Goal: Book appointment/travel/reservation

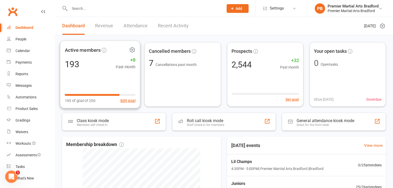
click at [116, 80] on div "Active members 193 +8 Past month 193 of goal of 250 Edit goal" at bounding box center [100, 75] width 80 height 68
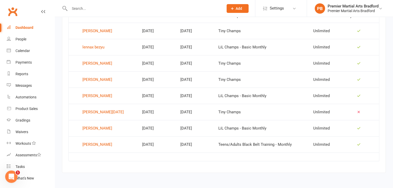
scroll to position [202, 0]
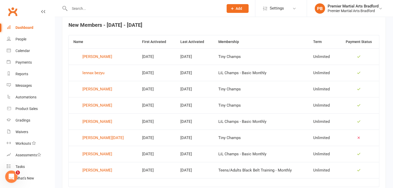
click at [25, 27] on div "Dashboard" at bounding box center [24, 28] width 18 height 4
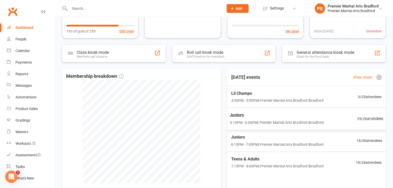
scroll to position [77, 0]
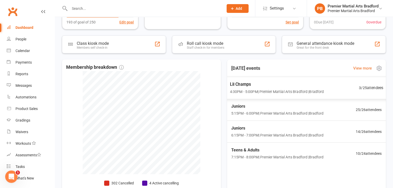
click at [255, 90] on span "4:30PM - 5:00PM | Premier Martial Arts [GEOGRAPHIC_DATA] | [GEOGRAPHIC_DATA]" at bounding box center [277, 92] width 94 height 6
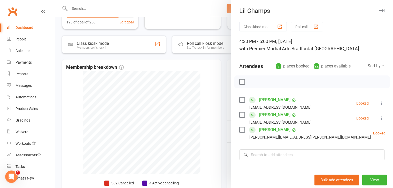
click at [210, 82] on div at bounding box center [224, 94] width 338 height 188
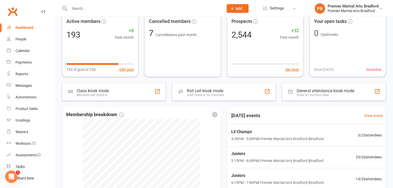
scroll to position [52, 0]
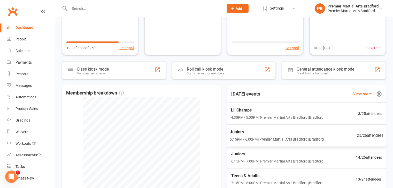
click at [276, 117] on span "4:30PM - 5:00PM | Premier Martial Arts [GEOGRAPHIC_DATA] | [GEOGRAPHIC_DATA]" at bounding box center [277, 118] width 92 height 6
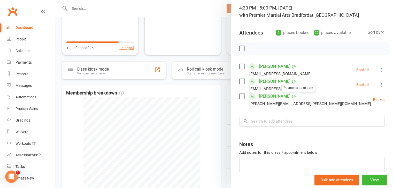
scroll to position [61, 0]
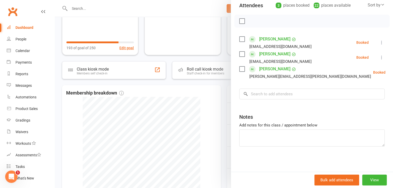
click at [211, 102] on div at bounding box center [224, 94] width 338 height 188
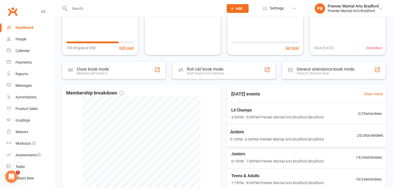
scroll to position [129, 0]
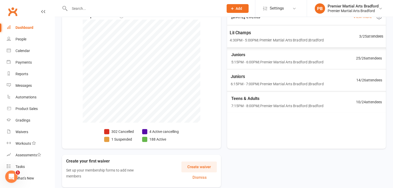
click at [294, 39] on span "4:30PM - 5:00PM | Premier Martial Arts [GEOGRAPHIC_DATA] | [GEOGRAPHIC_DATA]" at bounding box center [277, 40] width 94 height 6
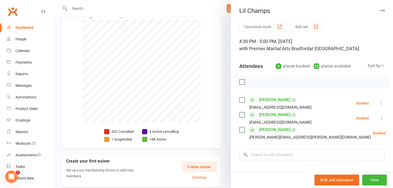
click at [197, 33] on div at bounding box center [224, 94] width 338 height 188
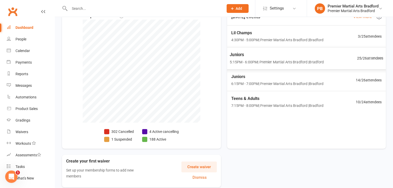
click at [334, 59] on div "Juniors 5:15PM - 6:00PM | Premier Martial Arts [GEOGRAPHIC_DATA] | [GEOGRAPHIC_…" at bounding box center [306, 58] width 166 height 22
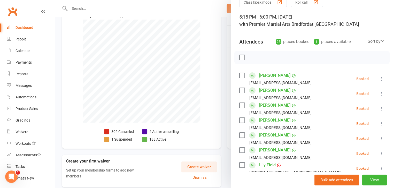
scroll to position [0, 0]
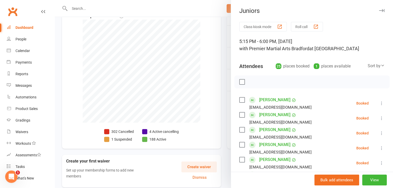
click at [209, 49] on div at bounding box center [224, 94] width 338 height 188
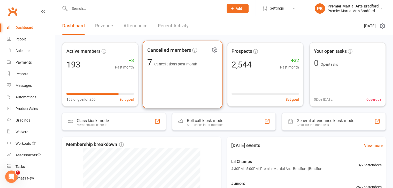
click at [198, 83] on div "Cancelled members 7 Cancellations past month" at bounding box center [183, 75] width 80 height 68
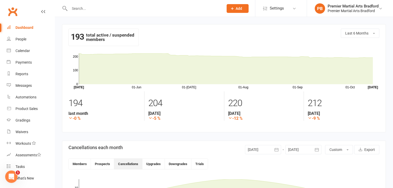
click at [27, 28] on div "Dashboard" at bounding box center [24, 28] width 18 height 4
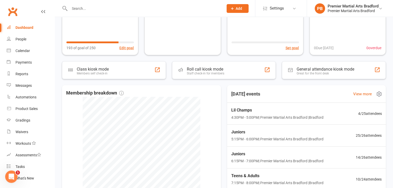
scroll to position [103, 0]
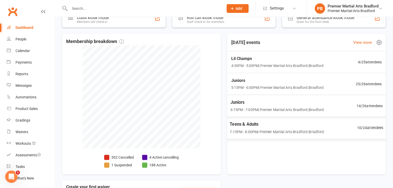
click at [277, 128] on div "Teens & Adults 7:15PM - 8:00PM | Premier Martial Arts [GEOGRAPHIC_DATA] | [GEOG…" at bounding box center [277, 128] width 94 height 14
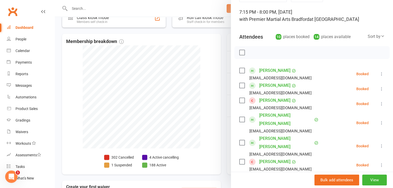
scroll to position [52, 0]
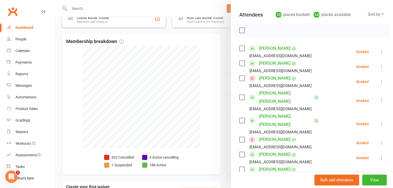
click at [379, 141] on icon at bounding box center [381, 143] width 5 height 5
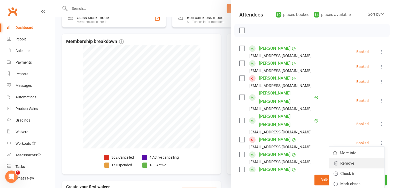
click at [344, 159] on link "Remove" at bounding box center [357, 164] width 56 height 10
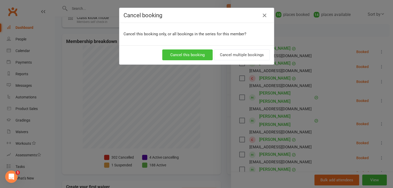
click at [197, 57] on button "Cancel this booking" at bounding box center [187, 55] width 50 height 11
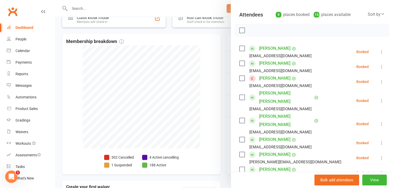
click at [379, 83] on icon at bounding box center [381, 81] width 5 height 5
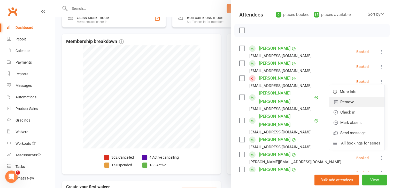
click at [348, 103] on link "Remove" at bounding box center [357, 102] width 56 height 10
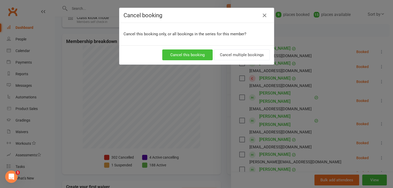
click at [200, 58] on button "Cancel this booking" at bounding box center [187, 55] width 50 height 11
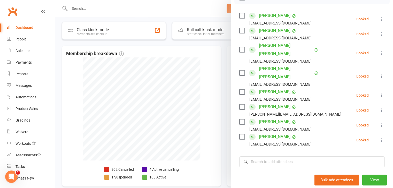
scroll to position [103, 0]
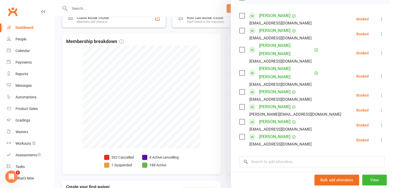
click at [106, 165] on div at bounding box center [224, 94] width 338 height 188
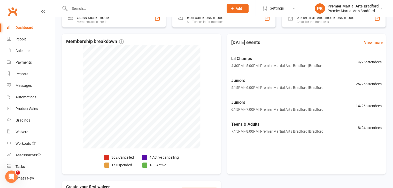
click at [119, 167] on li "1 Suspended" at bounding box center [119, 166] width 30 height 6
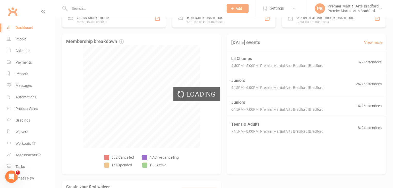
select select "100"
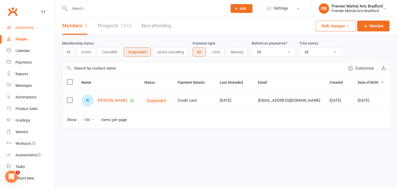
click at [29, 29] on div "Dashboard" at bounding box center [24, 28] width 18 height 4
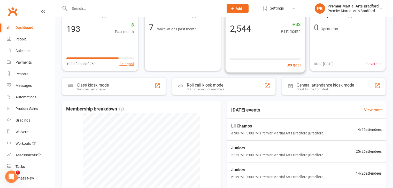
scroll to position [52, 0]
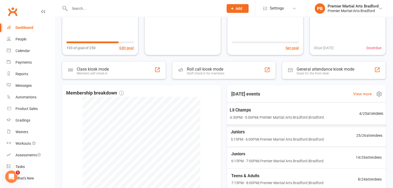
click at [252, 112] on span "Lil Champs" at bounding box center [277, 110] width 94 height 7
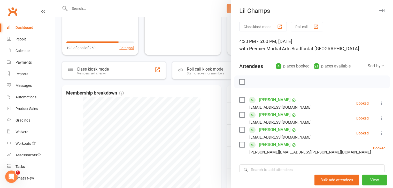
click at [212, 100] on div at bounding box center [224, 94] width 338 height 188
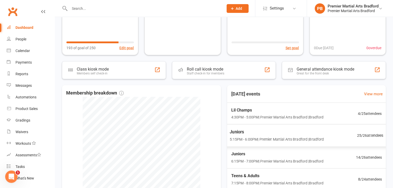
scroll to position [149, 0]
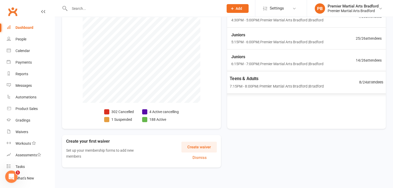
click at [274, 80] on span "Teens & Adults" at bounding box center [277, 78] width 94 height 7
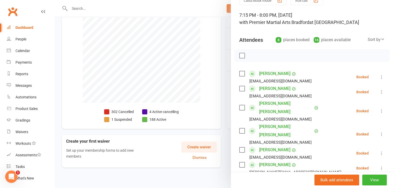
scroll to position [0, 0]
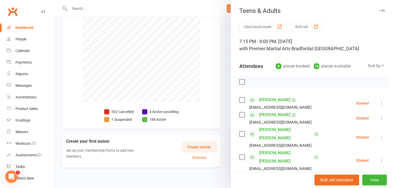
click at [204, 100] on div at bounding box center [224, 94] width 338 height 188
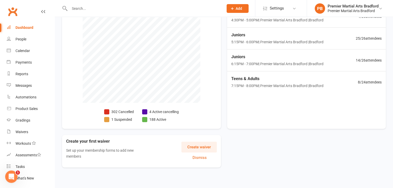
scroll to position [20, 0]
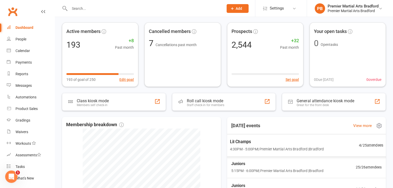
click at [261, 145] on div "Lil Champs 4:30PM - 5:00PM | Premier Martial Arts [GEOGRAPHIC_DATA] | [GEOGRAPH…" at bounding box center [277, 146] width 94 height 14
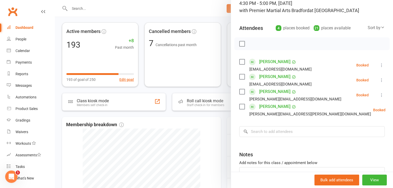
scroll to position [52, 0]
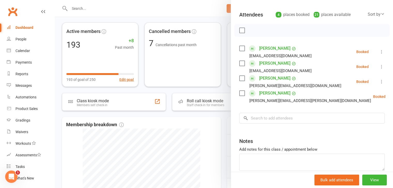
click at [207, 148] on div at bounding box center [224, 94] width 338 height 188
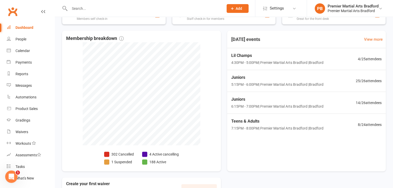
scroll to position [97, 0]
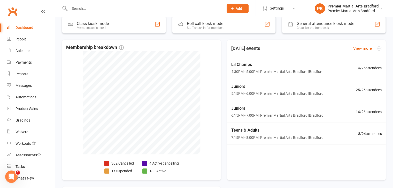
click at [262, 139] on span "7:15PM - 8:00PM | Premier Martial Arts [GEOGRAPHIC_DATA] | [GEOGRAPHIC_DATA]" at bounding box center [277, 138] width 92 height 6
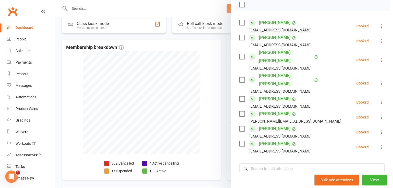
click at [199, 80] on div at bounding box center [224, 94] width 338 height 188
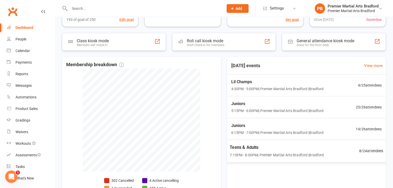
scroll to position [72, 0]
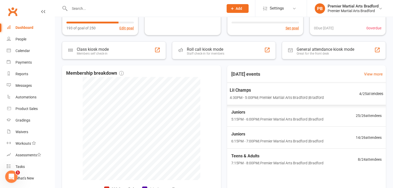
click at [277, 99] on span "4:30PM - 5:00PM | Premier Martial Arts [GEOGRAPHIC_DATA] | [GEOGRAPHIC_DATA]" at bounding box center [277, 98] width 94 height 6
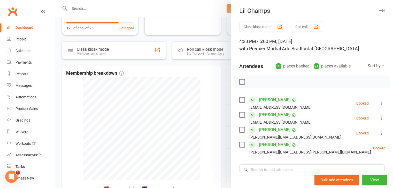
click at [206, 87] on div at bounding box center [224, 94] width 338 height 188
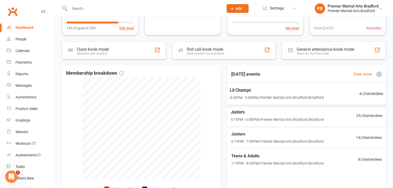
click at [273, 100] on span "4:30PM - 5:00PM | Premier Martial Arts [GEOGRAPHIC_DATA] | [GEOGRAPHIC_DATA]" at bounding box center [277, 98] width 94 height 6
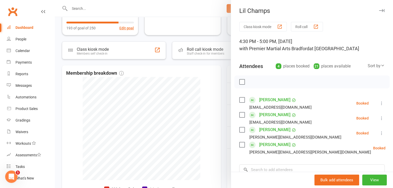
click at [201, 87] on div at bounding box center [224, 94] width 338 height 188
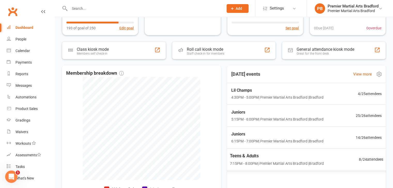
click at [280, 163] on span "7:15PM - 8:00PM | Premier Martial Arts [GEOGRAPHIC_DATA] | [GEOGRAPHIC_DATA]" at bounding box center [277, 164] width 94 height 6
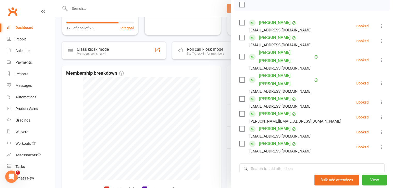
scroll to position [52, 0]
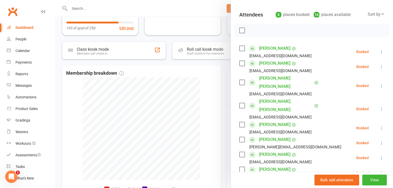
click at [209, 97] on div at bounding box center [224, 94] width 338 height 188
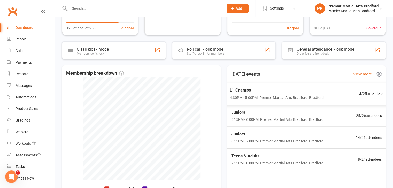
click at [249, 98] on span "4:30PM - 5:00PM | Premier Martial Arts [GEOGRAPHIC_DATA] | [GEOGRAPHIC_DATA]" at bounding box center [277, 98] width 94 height 6
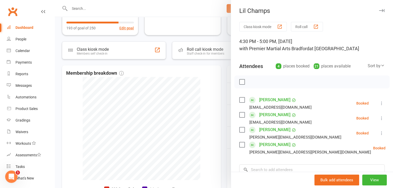
click at [240, 100] on label at bounding box center [241, 100] width 5 height 5
click at [239, 145] on label at bounding box center [241, 145] width 5 height 5
click at [251, 81] on icon "button" at bounding box center [253, 82] width 6 height 6
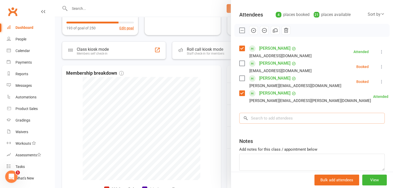
click at [267, 120] on input "search" at bounding box center [311, 118] width 145 height 11
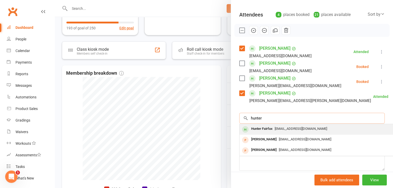
type input "hunter"
click at [274, 129] on span "[EMAIL_ADDRESS][DOMAIN_NAME]" at bounding box center [300, 129] width 52 height 4
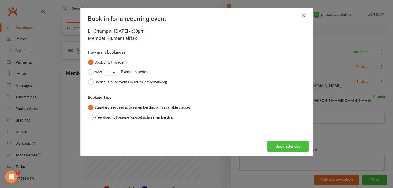
click at [281, 148] on button "Book attendee" at bounding box center [287, 146] width 41 height 11
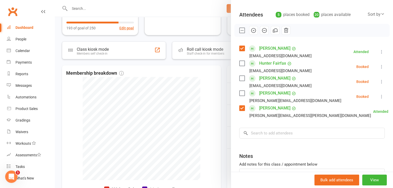
click at [239, 63] on label at bounding box center [241, 63] width 5 height 5
click at [251, 29] on icon "button" at bounding box center [253, 31] width 6 height 6
click at [240, 94] on label at bounding box center [241, 93] width 5 height 5
drag, startPoint x: 251, startPoint y: 31, endPoint x: 224, endPoint y: 27, distance: 27.2
click at [251, 31] on icon "button" at bounding box center [253, 31] width 6 height 6
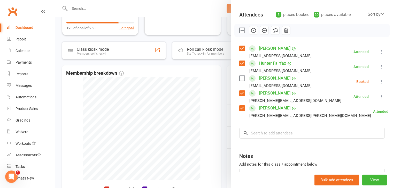
click at [240, 80] on label at bounding box center [241, 78] width 5 height 5
click at [253, 30] on icon "button" at bounding box center [253, 30] width 1 height 1
click at [212, 88] on div at bounding box center [224, 94] width 338 height 188
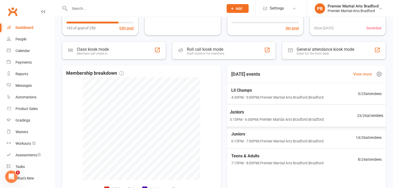
click at [251, 118] on span "5:15PM - 6:00PM | Premier Martial Arts [GEOGRAPHIC_DATA] | [GEOGRAPHIC_DATA]" at bounding box center [277, 120] width 94 height 6
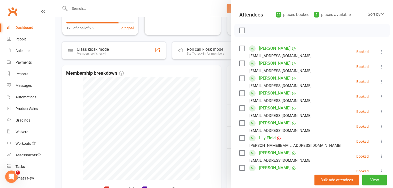
click at [200, 84] on div at bounding box center [224, 94] width 338 height 188
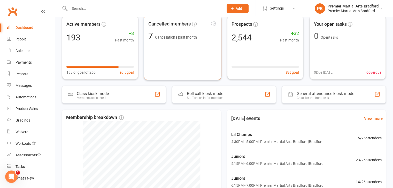
scroll to position [0, 0]
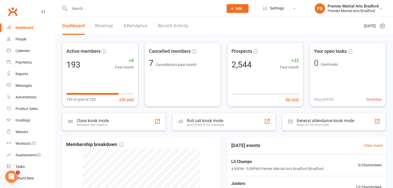
click at [147, 8] on input "text" at bounding box center [144, 8] width 152 height 7
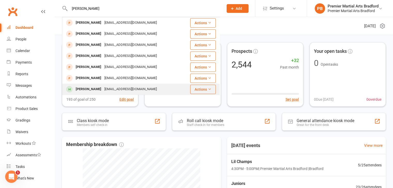
type input "[PERSON_NAME]"
click at [103, 91] on div "[PERSON_NAME]" at bounding box center [88, 89] width 29 height 7
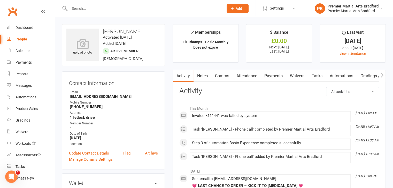
drag, startPoint x: 272, startPoint y: 76, endPoint x: 280, endPoint y: 90, distance: 16.1
click at [272, 76] on link "Payments" at bounding box center [274, 76] width 26 height 12
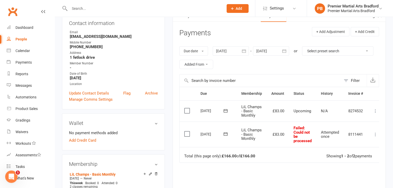
scroll to position [52, 0]
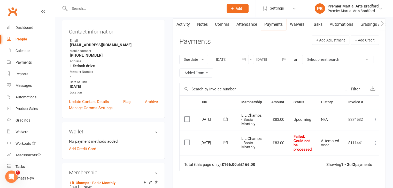
click at [240, 58] on button "button" at bounding box center [243, 59] width 9 height 9
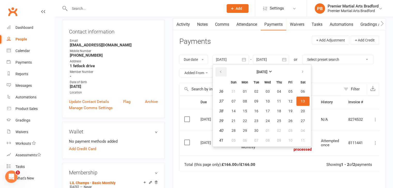
click at [219, 70] on icon "button" at bounding box center [221, 72] width 4 height 4
click at [290, 90] on span "01" at bounding box center [290, 92] width 4 height 4
type input "[DATE]"
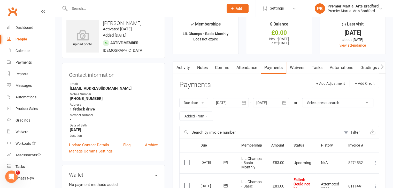
scroll to position [0, 0]
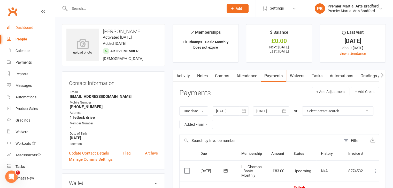
click at [24, 27] on div "Dashboard" at bounding box center [24, 28] width 18 height 4
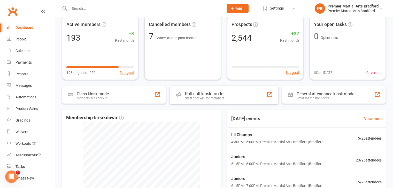
scroll to position [52, 0]
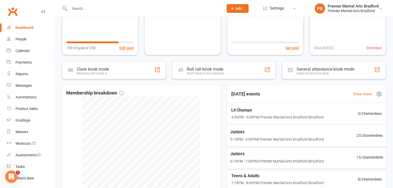
click at [268, 139] on span "5:15PM - 6:00PM | Premier Martial Arts [GEOGRAPHIC_DATA] | [GEOGRAPHIC_DATA]" at bounding box center [276, 140] width 93 height 6
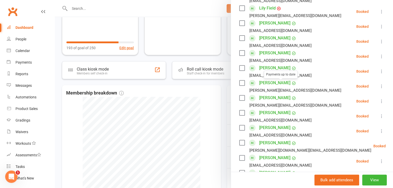
scroll to position [207, 0]
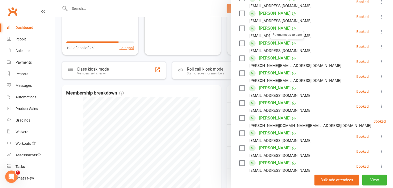
click at [290, 42] on span at bounding box center [293, 43] width 6 height 5
click at [209, 111] on div at bounding box center [224, 94] width 338 height 188
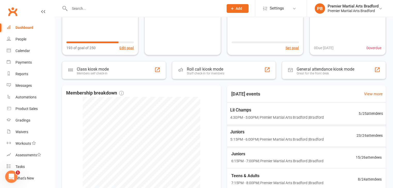
click at [271, 138] on span "5:15PM - 6:00PM | Premier Martial Arts [GEOGRAPHIC_DATA] | [GEOGRAPHIC_DATA]" at bounding box center [276, 140] width 93 height 6
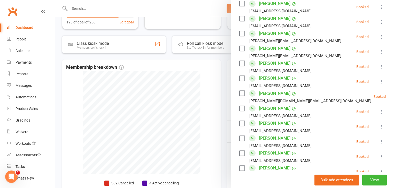
scroll to position [232, 0]
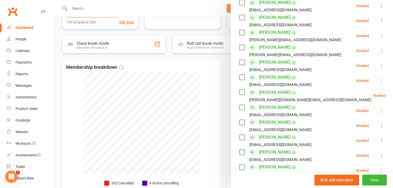
drag, startPoint x: 240, startPoint y: 62, endPoint x: 294, endPoint y: 87, distance: 59.0
click at [240, 62] on label at bounding box center [241, 62] width 5 height 5
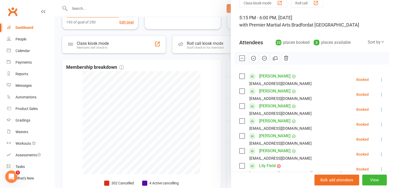
scroll to position [0, 0]
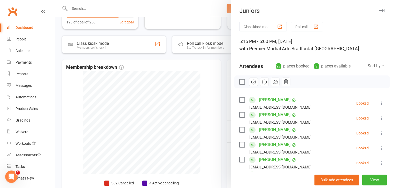
drag, startPoint x: 249, startPoint y: 82, endPoint x: 223, endPoint y: 28, distance: 59.9
click at [250, 82] on icon "button" at bounding box center [253, 82] width 6 height 6
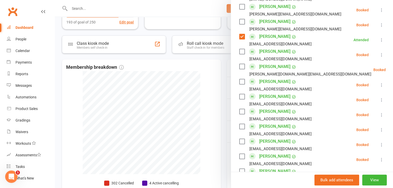
scroll to position [361, 0]
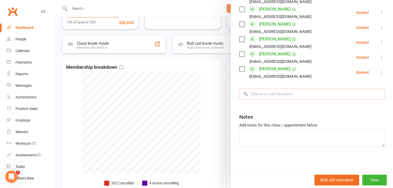
click at [281, 93] on input "search" at bounding box center [311, 94] width 145 height 11
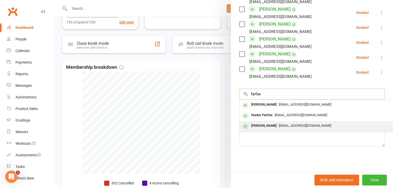
type input "farfax"
click at [281, 127] on span "[EMAIL_ADDRESS][DOMAIN_NAME]" at bounding box center [305, 126] width 52 height 4
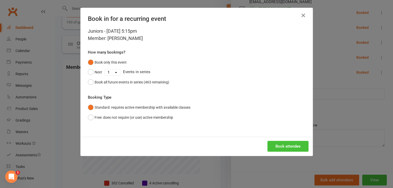
click at [292, 151] on button "Book attendee" at bounding box center [287, 146] width 41 height 11
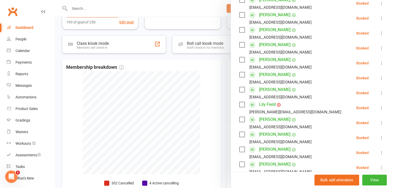
scroll to position [92, 0]
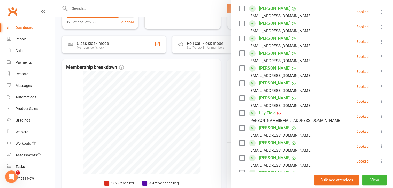
click at [239, 69] on label at bounding box center [241, 68] width 5 height 5
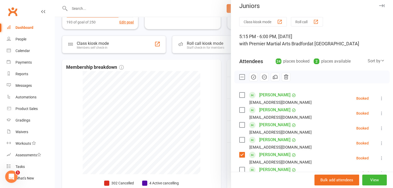
scroll to position [0, 0]
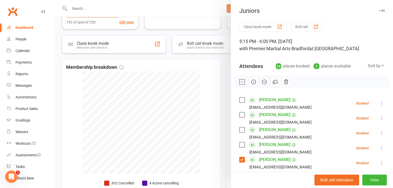
click at [206, 74] on div at bounding box center [224, 94] width 338 height 188
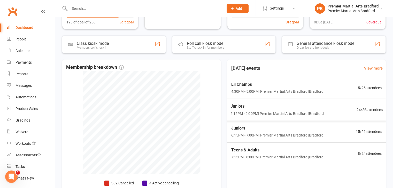
scroll to position [103, 0]
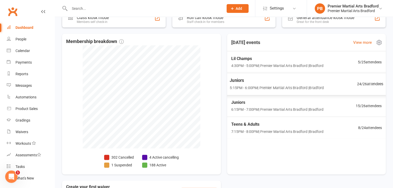
click at [269, 85] on span "5:15PM - 6:00PM | Premier Martial Arts [GEOGRAPHIC_DATA] | [GEOGRAPHIC_DATA]" at bounding box center [277, 88] width 94 height 6
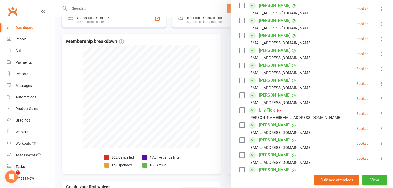
scroll to position [92, 0]
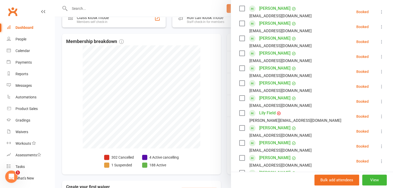
click at [241, 69] on label at bounding box center [241, 68] width 5 height 5
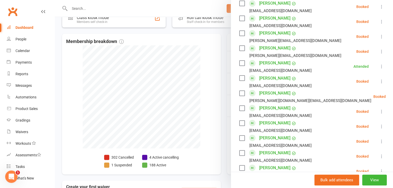
scroll to position [221, 0]
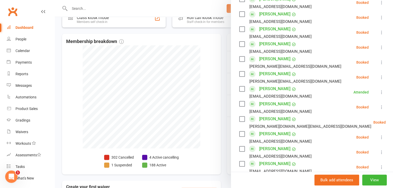
click at [239, 74] on label at bounding box center [241, 74] width 5 height 5
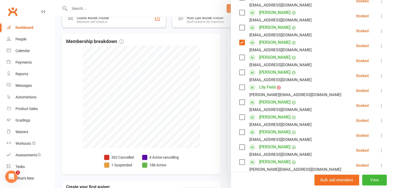
scroll to position [92, 0]
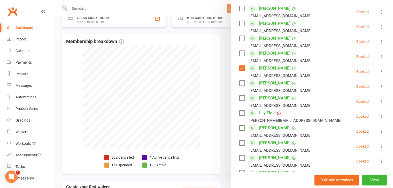
click at [241, 83] on label at bounding box center [241, 83] width 5 height 5
click at [239, 97] on label at bounding box center [241, 98] width 5 height 5
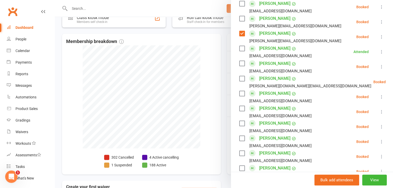
scroll to position [272, 0]
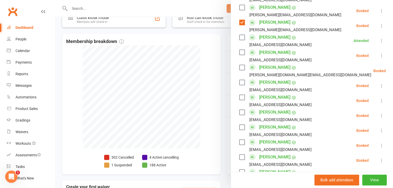
click at [239, 97] on label at bounding box center [241, 97] width 5 height 5
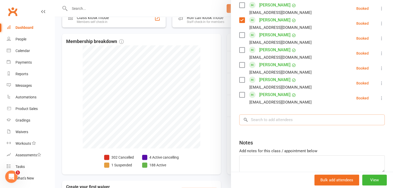
click at [280, 120] on input "search" at bounding box center [311, 120] width 145 height 11
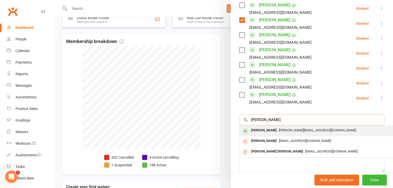
type input "[PERSON_NAME]"
click at [281, 130] on div "[PERSON_NAME][EMAIL_ADDRESS][DOMAIN_NAME]" at bounding box center [316, 130] width 150 height 7
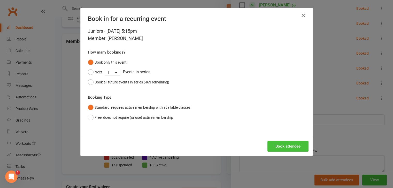
click at [293, 149] on button "Book attendee" at bounding box center [287, 146] width 41 height 11
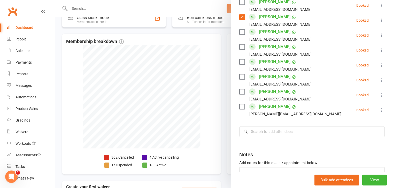
scroll to position [313, 0]
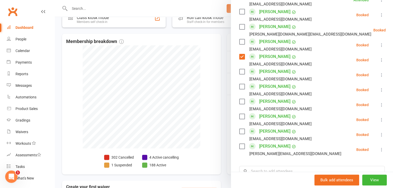
click at [241, 146] on label at bounding box center [241, 146] width 5 height 5
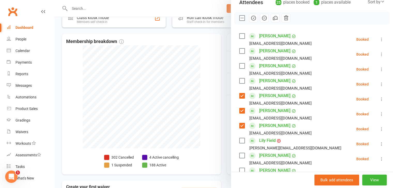
scroll to position [55, 0]
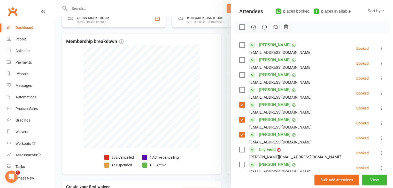
click at [242, 60] on label at bounding box center [241, 60] width 5 height 5
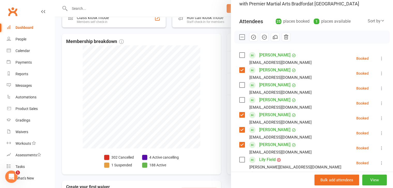
scroll to position [29, 0]
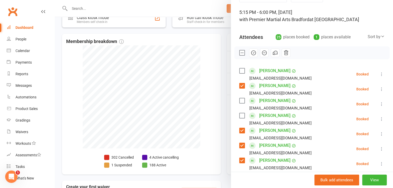
click at [251, 53] on icon "button" at bounding box center [253, 53] width 6 height 6
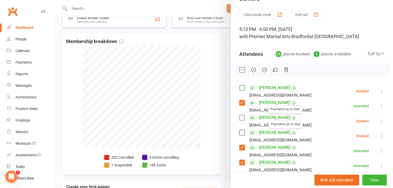
scroll to position [3, 0]
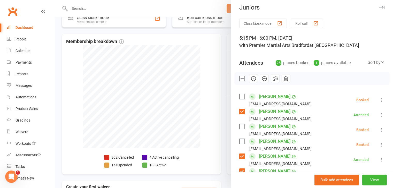
click at [239, 96] on label at bounding box center [241, 96] width 5 height 5
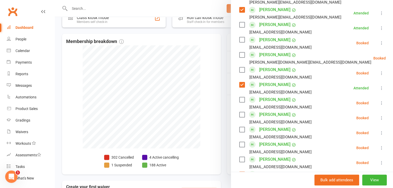
scroll to position [287, 0]
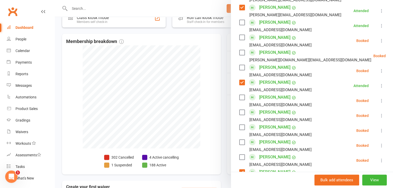
click at [241, 52] on label at bounding box center [241, 52] width 5 height 5
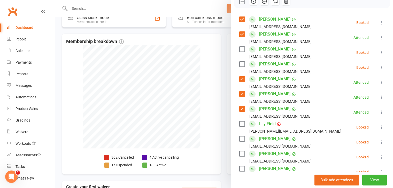
scroll to position [55, 0]
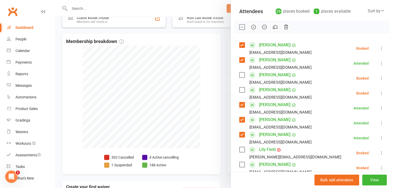
click at [253, 27] on icon "button" at bounding box center [253, 27] width 1 height 1
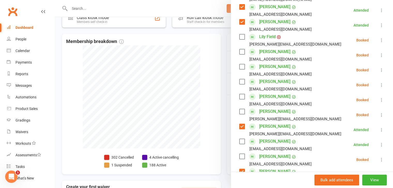
scroll to position [210, 0]
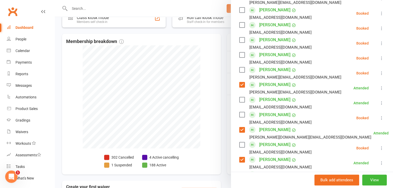
click at [280, 130] on link "[PERSON_NAME]" at bounding box center [274, 130] width 31 height 8
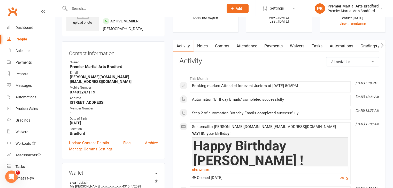
scroll to position [52, 0]
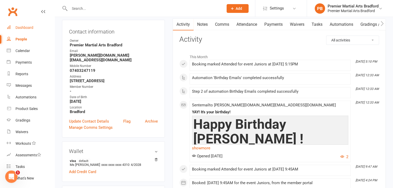
click at [27, 26] on div "Dashboard" at bounding box center [24, 28] width 18 height 4
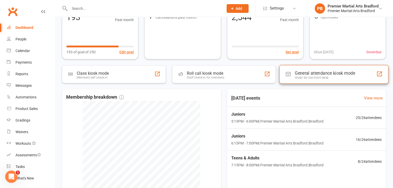
scroll to position [77, 0]
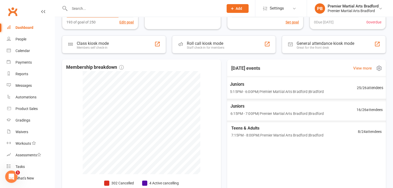
click at [268, 88] on div "Juniors 5:15PM - 6:00PM | Premier Martial Arts Bradford | [GEOGRAPHIC_DATA]" at bounding box center [277, 88] width 94 height 14
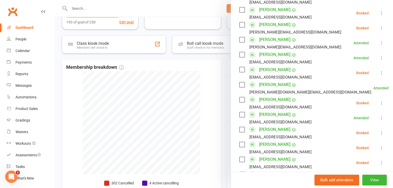
scroll to position [258, 0]
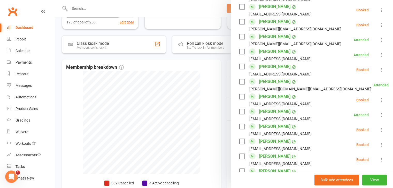
click at [240, 144] on label at bounding box center [241, 141] width 5 height 5
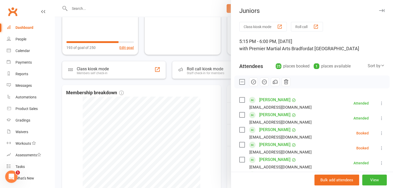
scroll to position [26, 0]
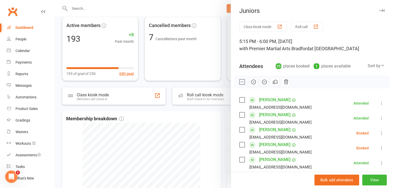
click at [252, 81] on icon "button" at bounding box center [253, 82] width 6 height 6
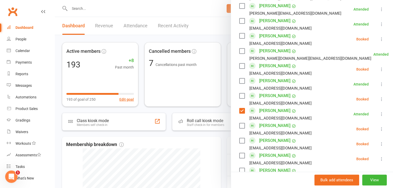
scroll to position [310, 0]
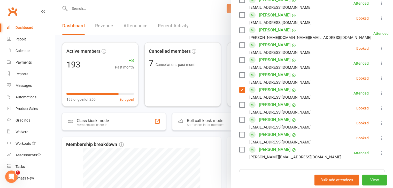
click at [239, 120] on label at bounding box center [241, 119] width 5 height 5
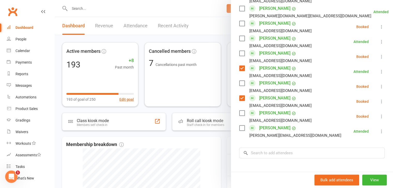
scroll to position [336, 0]
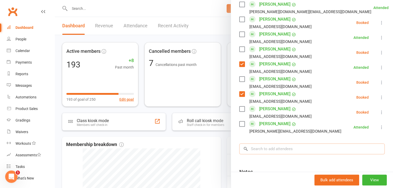
click at [257, 151] on input "search" at bounding box center [311, 149] width 145 height 11
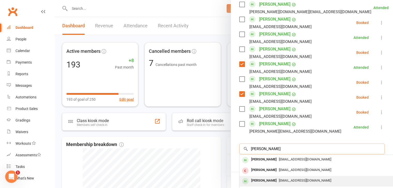
type input "[PERSON_NAME]"
click at [271, 180] on div "[PERSON_NAME]" at bounding box center [264, 180] width 30 height 7
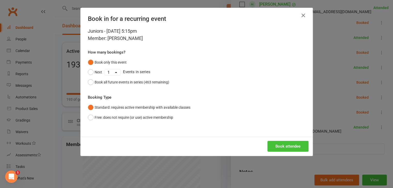
click at [288, 147] on button "Book attendee" at bounding box center [287, 146] width 41 height 11
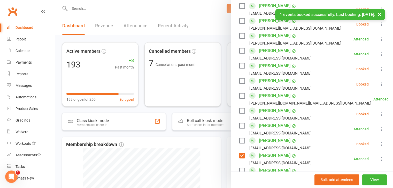
scroll to position [247, 0]
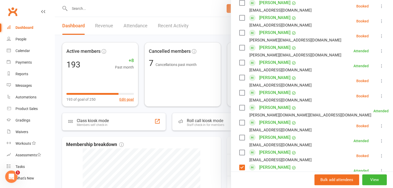
click at [241, 77] on label at bounding box center [241, 77] width 5 height 5
click at [241, 92] on label at bounding box center [241, 92] width 5 height 5
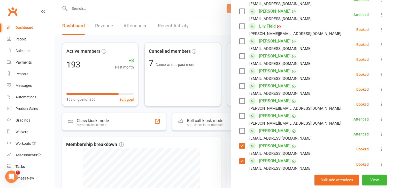
scroll to position [170, 0]
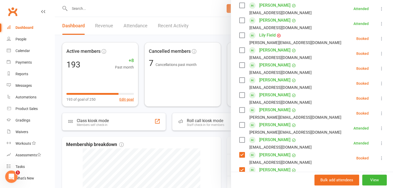
click at [239, 35] on label at bounding box center [241, 35] width 5 height 5
drag, startPoint x: 240, startPoint y: 95, endPoint x: 242, endPoint y: 95, distance: 2.8
click at [241, 95] on label at bounding box center [241, 95] width 5 height 5
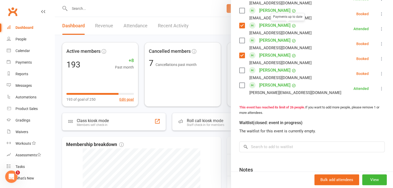
scroll to position [402, 0]
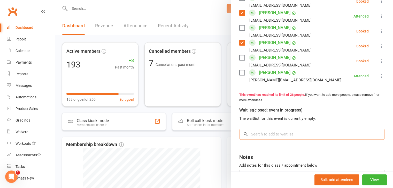
click at [279, 136] on input "search" at bounding box center [311, 134] width 145 height 11
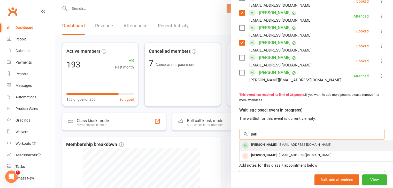
type input "pari"
click at [277, 147] on div "[EMAIL_ADDRESS][DOMAIN_NAME]" at bounding box center [316, 144] width 150 height 7
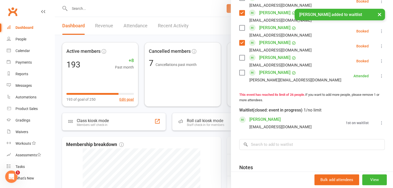
scroll to position [409, 0]
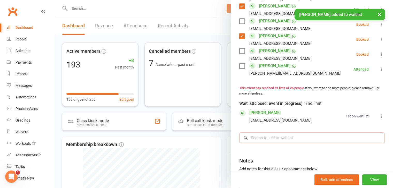
click at [280, 143] on input "search" at bounding box center [311, 138] width 145 height 11
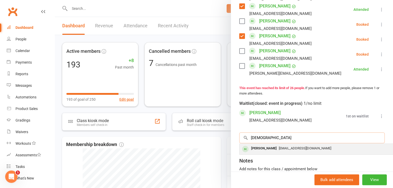
type input "[DEMOGRAPHIC_DATA]"
click at [267, 153] on div "[PERSON_NAME]" at bounding box center [264, 148] width 30 height 7
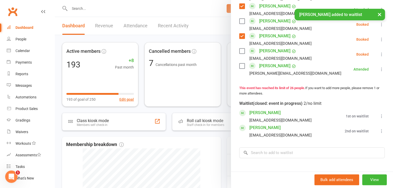
click at [292, 133] on div "[PERSON_NAME] [EMAIL_ADDRESS][DOMAIN_NAME]" at bounding box center [276, 131] width 74 height 15
click at [379, 134] on icon at bounding box center [381, 131] width 5 height 5
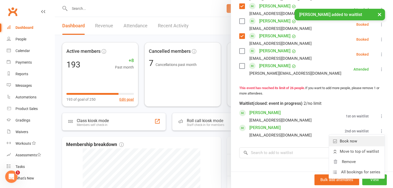
click at [366, 147] on link "Book now" at bounding box center [357, 141] width 56 height 10
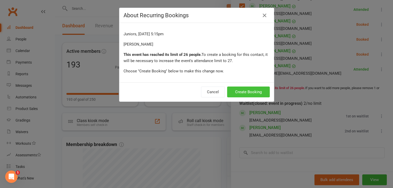
drag, startPoint x: 245, startPoint y: 94, endPoint x: 248, endPoint y: 94, distance: 3.6
click at [245, 94] on button "Create Booking" at bounding box center [248, 92] width 43 height 11
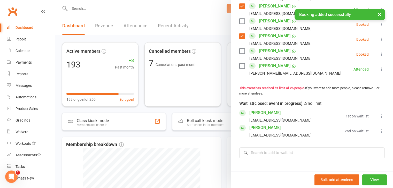
click at [379, 119] on icon at bounding box center [381, 116] width 5 height 5
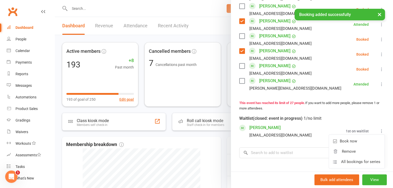
scroll to position [423, 0]
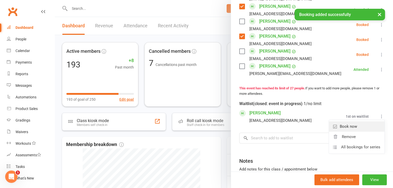
click at [361, 132] on link "Book now" at bounding box center [357, 127] width 56 height 10
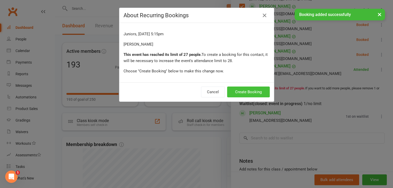
click at [254, 92] on button "Create Booking" at bounding box center [248, 92] width 43 height 11
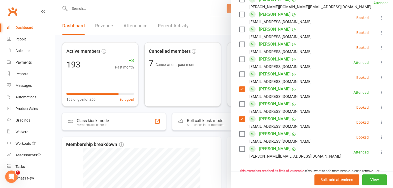
scroll to position [354, 0]
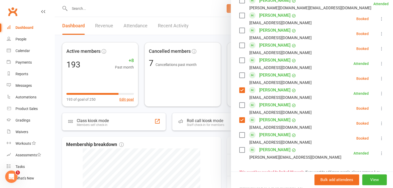
click at [240, 75] on label at bounding box center [241, 75] width 5 height 5
click at [240, 106] on label at bounding box center [241, 105] width 5 height 5
click at [239, 46] on label at bounding box center [241, 45] width 5 height 5
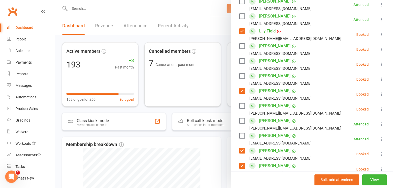
scroll to position [148, 0]
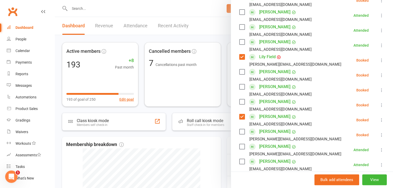
click at [239, 27] on label at bounding box center [241, 27] width 5 height 5
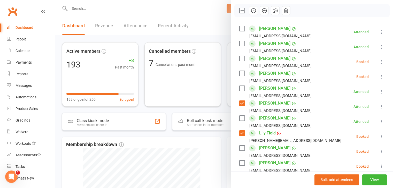
scroll to position [70, 0]
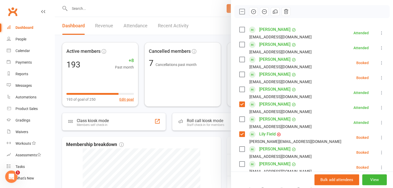
click at [239, 75] on label at bounding box center [241, 74] width 5 height 5
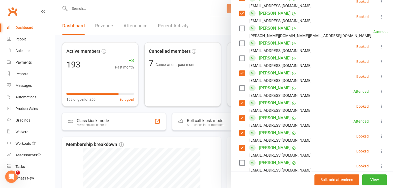
scroll to position [329, 0]
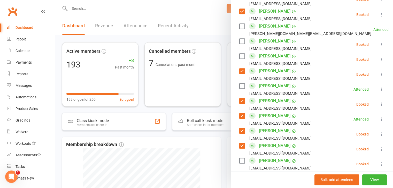
click at [239, 86] on label at bounding box center [241, 86] width 5 height 5
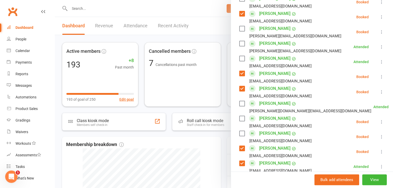
scroll to position [303, 0]
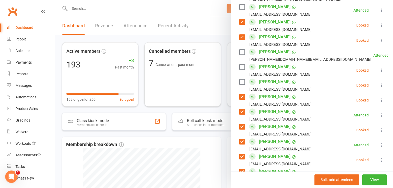
click at [239, 83] on label at bounding box center [241, 82] width 5 height 5
click at [239, 67] on label at bounding box center [241, 67] width 5 height 5
click at [241, 51] on label at bounding box center [241, 52] width 5 height 5
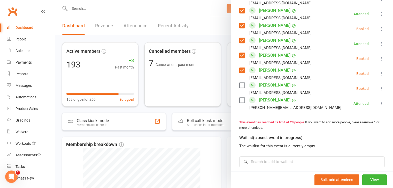
scroll to position [432, 0]
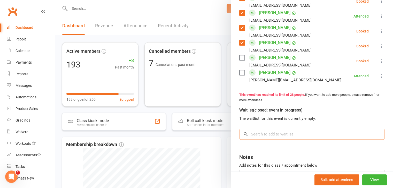
click at [291, 138] on input "search" at bounding box center [311, 134] width 145 height 11
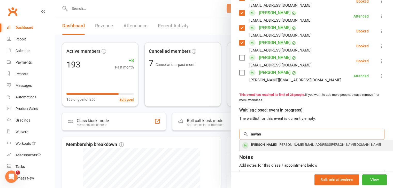
type input "aavan"
click at [306, 147] on span "[PERSON_NAME][EMAIL_ADDRESS][PERSON_NAME][DOMAIN_NAME]" at bounding box center [330, 145] width 102 height 4
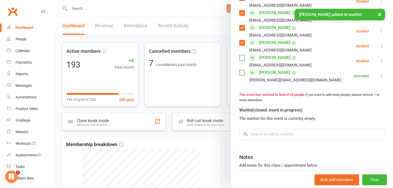
scroll to position [439, 0]
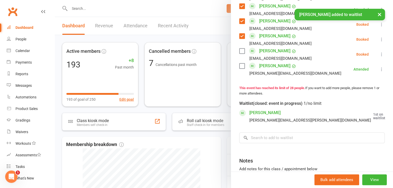
click at [392, 119] on icon at bounding box center [397, 116] width 5 height 5
click at [361, 132] on link "Book now" at bounding box center [373, 126] width 56 height 10
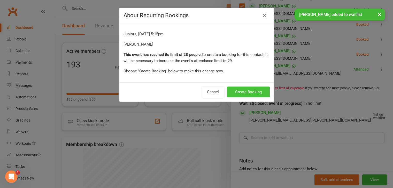
click at [251, 95] on button "Create Booking" at bounding box center [248, 92] width 43 height 11
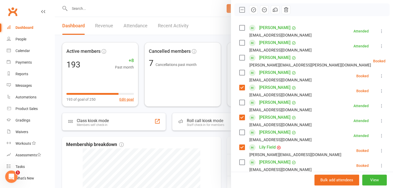
scroll to position [60, 0]
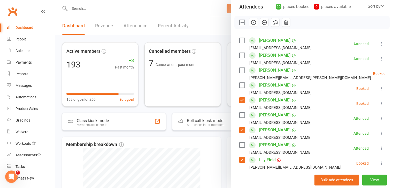
click at [239, 70] on label at bounding box center [241, 70] width 5 height 5
drag, startPoint x: 252, startPoint y: 20, endPoint x: 219, endPoint y: 27, distance: 34.2
click at [252, 20] on icon "button" at bounding box center [253, 23] width 6 height 6
click at [266, 159] on link "Lily Field" at bounding box center [267, 160] width 17 height 8
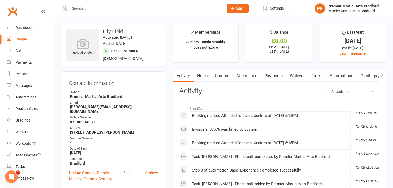
click at [277, 75] on link "Payments" at bounding box center [274, 76] width 26 height 12
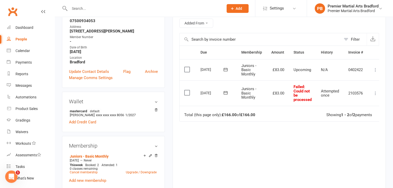
scroll to position [103, 0]
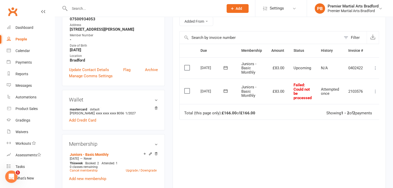
click at [374, 91] on icon at bounding box center [375, 91] width 5 height 5
click at [267, 159] on div "Due Contact Membership Amount Status History Invoice # Select this [DATE] [GEOG…" at bounding box center [279, 115] width 200 height 143
click at [224, 91] on icon at bounding box center [225, 91] width 5 height 5
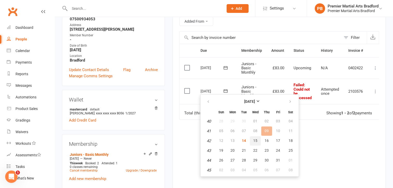
click at [254, 140] on span "15" at bounding box center [255, 141] width 4 height 4
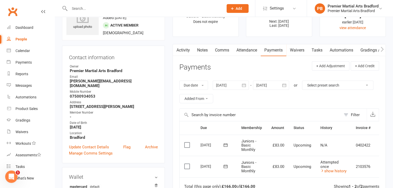
scroll to position [0, 0]
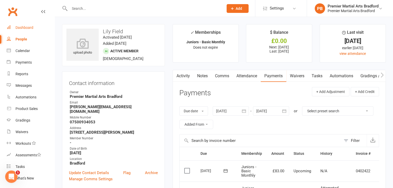
click at [21, 26] on div "Dashboard" at bounding box center [24, 28] width 18 height 4
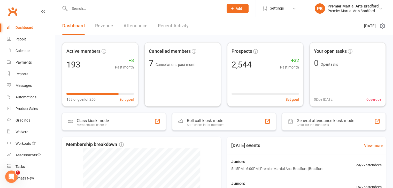
scroll to position [52, 0]
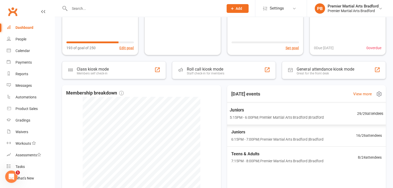
click at [266, 115] on span "5:15PM - 6:00PM | Premier Martial Arts [GEOGRAPHIC_DATA] | [GEOGRAPHIC_DATA]" at bounding box center [277, 118] width 94 height 6
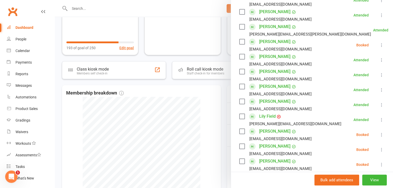
scroll to position [155, 0]
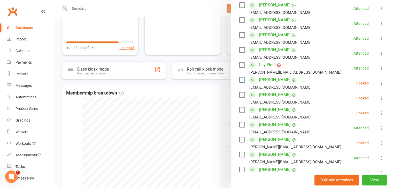
click at [379, 98] on icon at bounding box center [381, 98] width 5 height 5
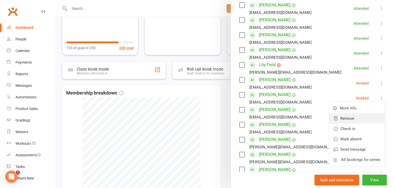
click at [348, 120] on link "Remove" at bounding box center [357, 119] width 56 height 10
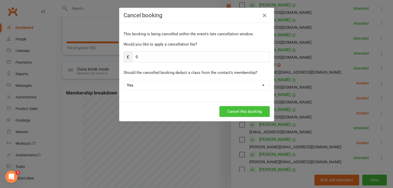
click at [249, 112] on button "Cancel this booking" at bounding box center [244, 111] width 50 height 11
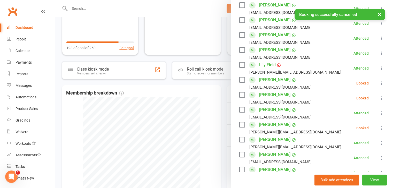
click at [379, 99] on icon at bounding box center [381, 98] width 5 height 5
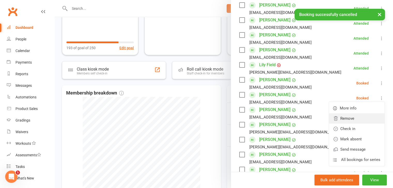
click at [342, 120] on link "Remove" at bounding box center [357, 119] width 56 height 10
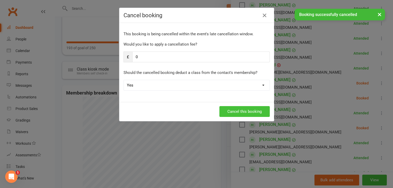
click at [262, 114] on button "Cancel this booking" at bounding box center [244, 111] width 50 height 11
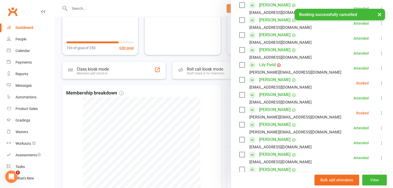
click at [379, 84] on icon at bounding box center [381, 83] width 5 height 5
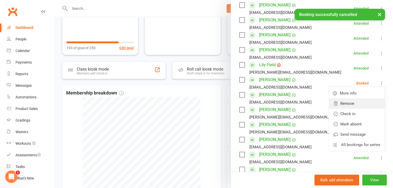
click at [354, 106] on link "Remove" at bounding box center [357, 104] width 56 height 10
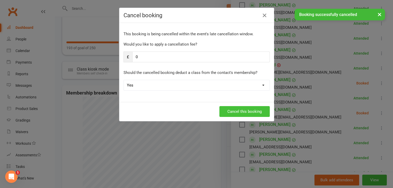
click at [259, 113] on button "Cancel this booking" at bounding box center [244, 111] width 50 height 11
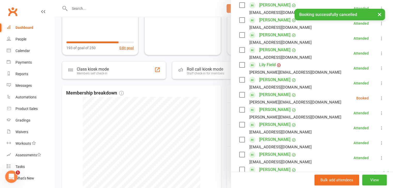
click at [379, 99] on icon at bounding box center [381, 98] width 5 height 5
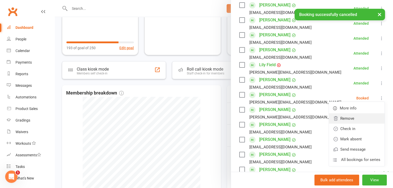
click at [333, 116] on icon at bounding box center [335, 118] width 5 height 5
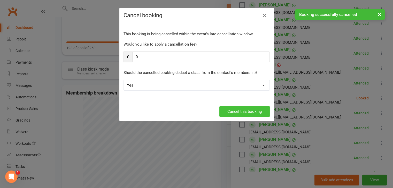
click at [251, 113] on button "Cancel this booking" at bounding box center [244, 111] width 50 height 11
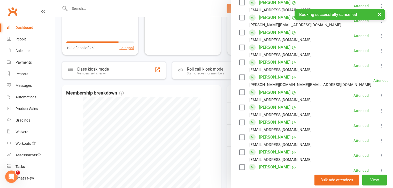
scroll to position [361, 0]
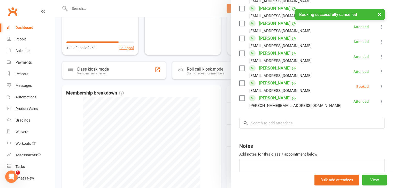
click at [379, 88] on icon at bounding box center [381, 86] width 5 height 5
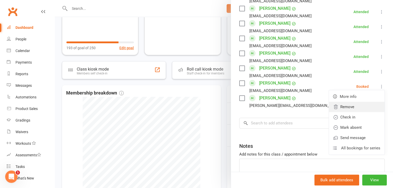
click at [345, 106] on link "Remove" at bounding box center [357, 107] width 56 height 10
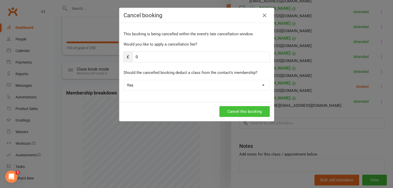
click at [250, 111] on button "Cancel this booking" at bounding box center [244, 111] width 50 height 11
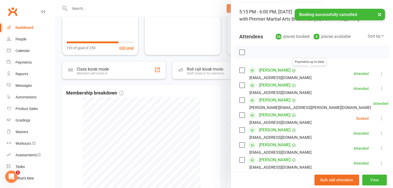
scroll to position [52, 0]
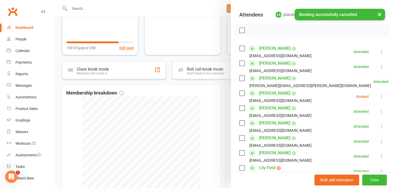
click at [379, 97] on icon at bounding box center [381, 96] width 5 height 5
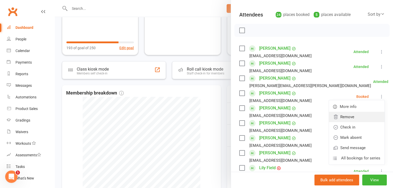
click at [341, 118] on link "Remove" at bounding box center [357, 117] width 56 height 10
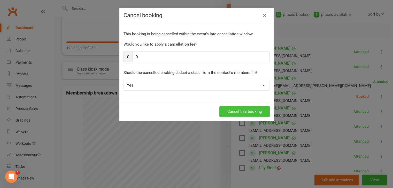
click at [258, 115] on button "Cancel this booking" at bounding box center [244, 111] width 50 height 11
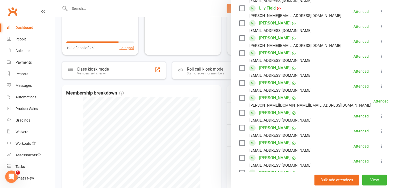
scroll to position [232, 0]
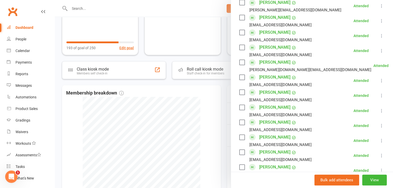
click at [207, 116] on div at bounding box center [224, 94] width 338 height 188
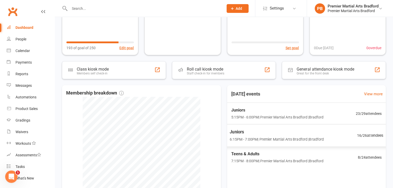
click at [292, 140] on span "6:15PM - 7:00PM | Premier Martial Arts Bradford | [GEOGRAPHIC_DATA]" at bounding box center [277, 140] width 94 height 6
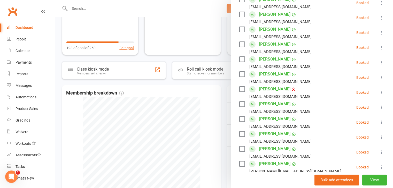
scroll to position [181, 0]
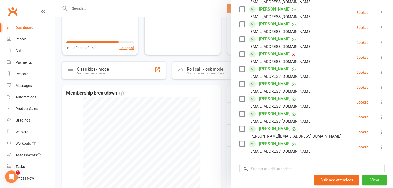
click at [202, 113] on div at bounding box center [224, 94] width 338 height 188
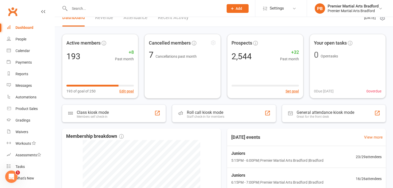
scroll to position [0, 0]
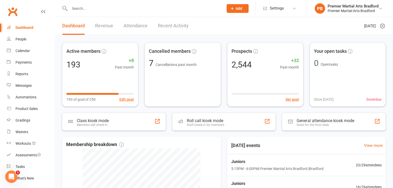
click at [109, 8] on input "text" at bounding box center [144, 8] width 152 height 7
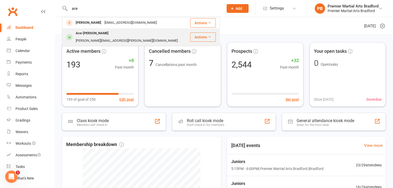
type input "ace"
click at [97, 33] on div "Ace-[PERSON_NAME]" at bounding box center [92, 33] width 36 height 7
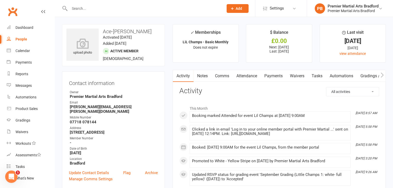
click at [96, 7] on input "text" at bounding box center [144, 8] width 152 height 7
click at [27, 27] on div "Dashboard" at bounding box center [24, 28] width 18 height 4
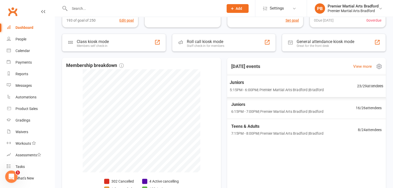
scroll to position [103, 0]
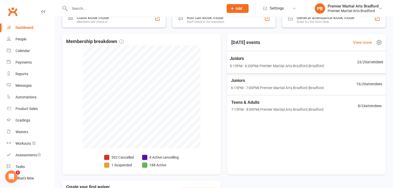
click at [298, 68] on span "5:15PM - 6:00PM | Premier Martial Arts [GEOGRAPHIC_DATA] | [GEOGRAPHIC_DATA]" at bounding box center [277, 66] width 94 height 6
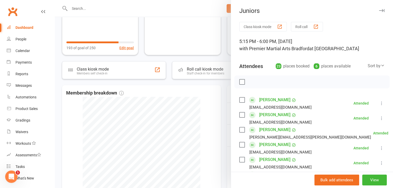
scroll to position [0, 0]
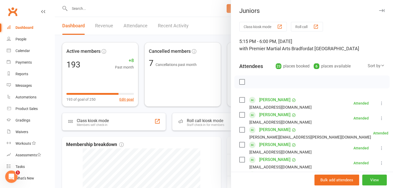
click at [81, 8] on div at bounding box center [224, 94] width 338 height 188
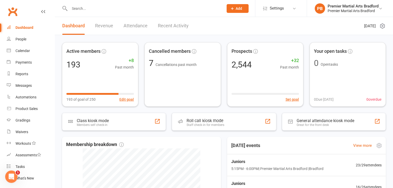
scroll to position [52, 0]
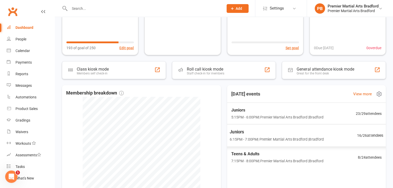
click at [251, 137] on span "6:15PM - 7:00PM | Premier Martial Arts Bradford | [GEOGRAPHIC_DATA]" at bounding box center [277, 140] width 94 height 6
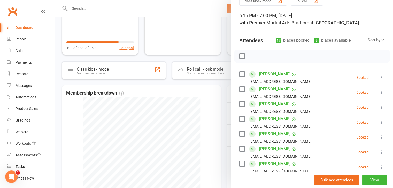
scroll to position [0, 0]
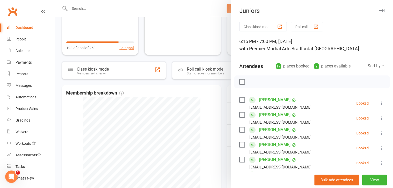
click at [200, 113] on div at bounding box center [224, 94] width 338 height 188
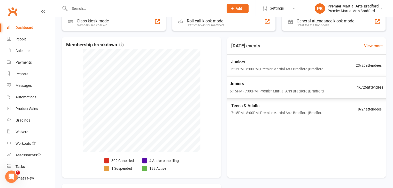
scroll to position [103, 0]
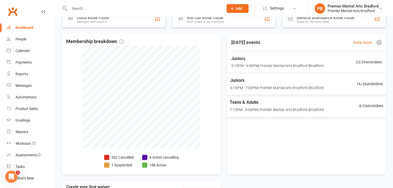
click at [259, 78] on span "Juniors" at bounding box center [276, 80] width 93 height 7
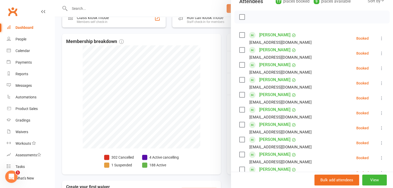
scroll to position [77, 0]
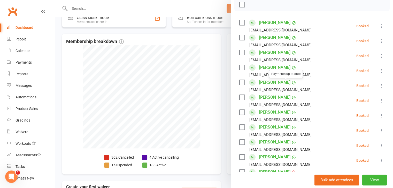
click at [207, 50] on div at bounding box center [224, 94] width 338 height 188
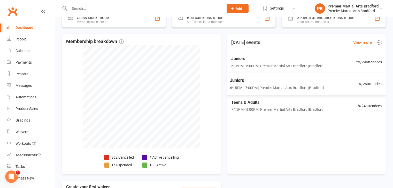
click at [276, 82] on span "Juniors" at bounding box center [277, 80] width 94 height 7
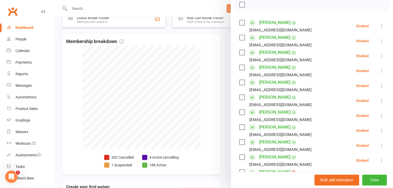
click at [241, 143] on label at bounding box center [241, 142] width 5 height 5
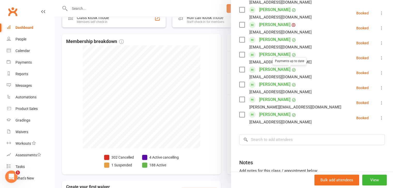
scroll to position [232, 0]
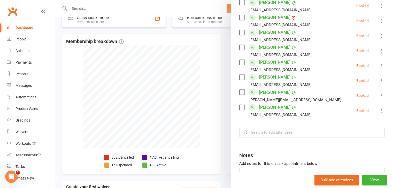
click at [241, 91] on label at bounding box center [241, 92] width 5 height 5
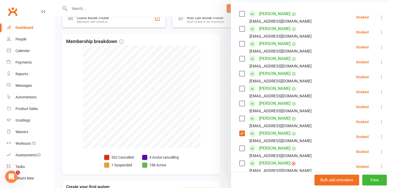
scroll to position [77, 0]
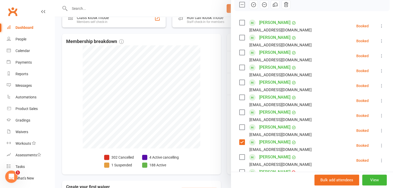
click at [240, 69] on label at bounding box center [241, 67] width 5 height 5
click at [241, 21] on label at bounding box center [241, 22] width 5 height 5
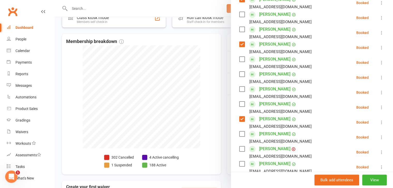
scroll to position [129, 0]
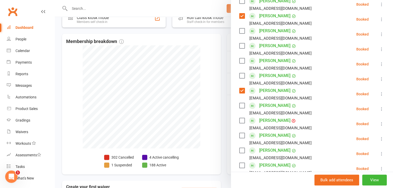
click at [240, 48] on label at bounding box center [241, 45] width 5 height 5
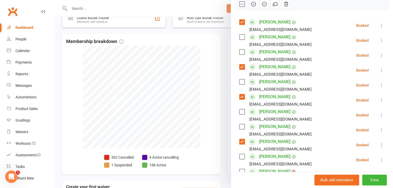
scroll to position [77, 0]
click at [239, 52] on label at bounding box center [241, 52] width 5 height 5
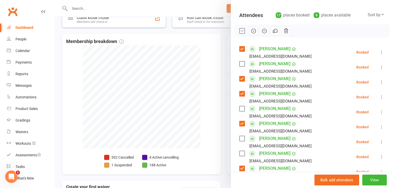
scroll to position [0, 0]
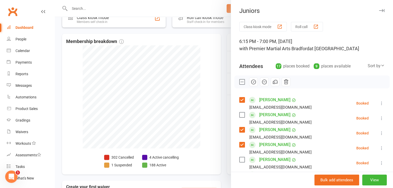
click at [250, 82] on icon "button" at bounding box center [253, 82] width 6 height 6
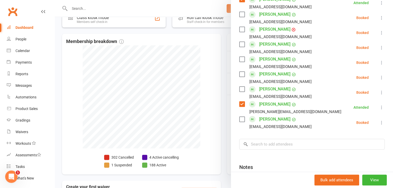
scroll to position [219, 0]
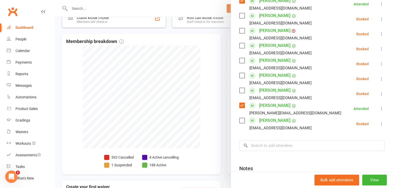
click at [240, 30] on label at bounding box center [241, 30] width 5 height 5
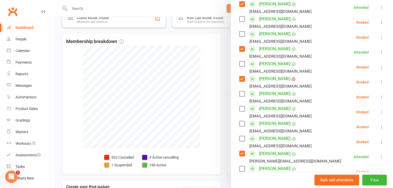
scroll to position [168, 0]
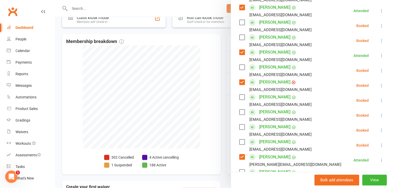
click at [274, 82] on link "[PERSON_NAME]" at bounding box center [274, 82] width 31 height 8
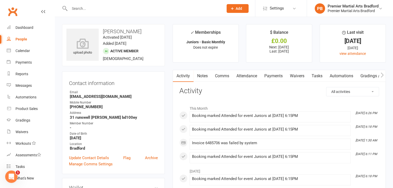
click at [270, 74] on link "Payments" at bounding box center [274, 76] width 26 height 12
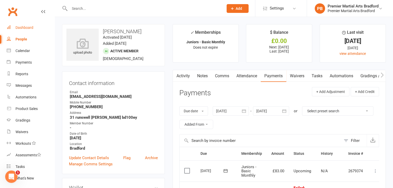
click at [36, 25] on link "Dashboard" at bounding box center [31, 28] width 48 height 12
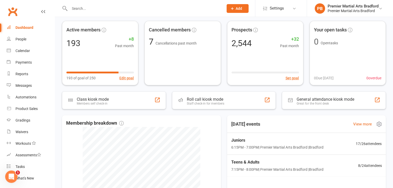
scroll to position [52, 0]
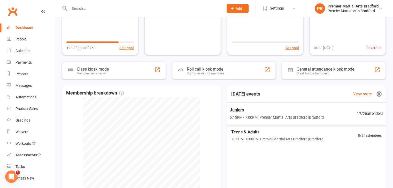
click at [244, 113] on span "Juniors" at bounding box center [277, 110] width 94 height 7
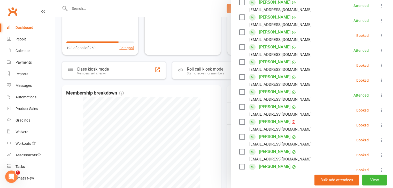
scroll to position [129, 0]
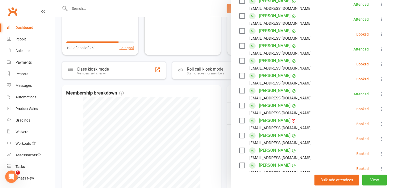
click at [241, 119] on label at bounding box center [241, 120] width 5 height 5
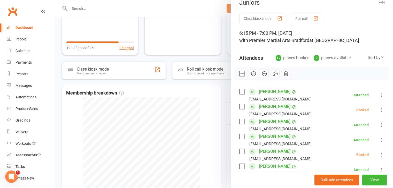
scroll to position [0, 0]
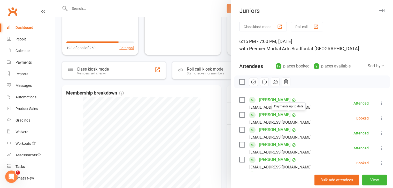
click at [252, 82] on icon "button" at bounding box center [253, 82] width 6 height 6
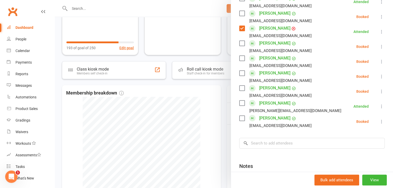
scroll to position [232, 0]
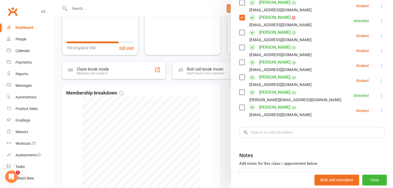
click at [239, 107] on label at bounding box center [241, 107] width 5 height 5
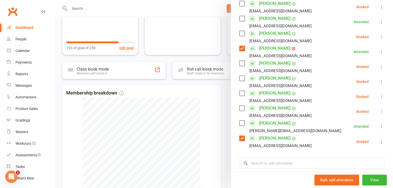
scroll to position [207, 0]
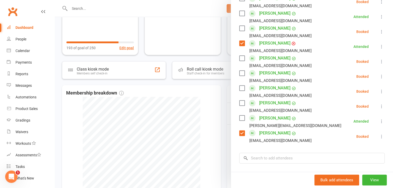
click at [239, 59] on label at bounding box center [241, 58] width 5 height 5
click at [239, 57] on label at bounding box center [241, 58] width 5 height 5
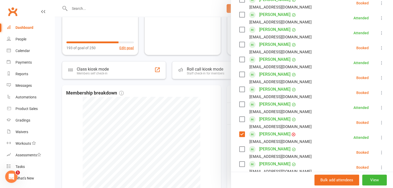
scroll to position [103, 0]
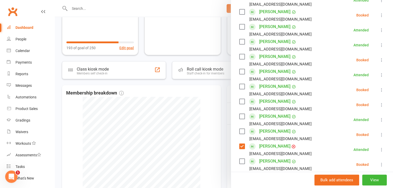
click at [240, 12] on label at bounding box center [241, 11] width 5 height 5
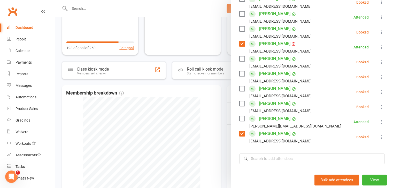
scroll to position [207, 0]
click at [281, 161] on input "search" at bounding box center [311, 158] width 145 height 11
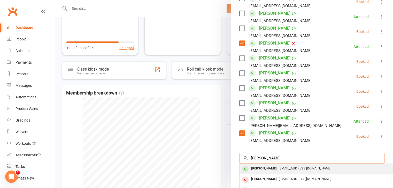
type input "[PERSON_NAME]"
click at [272, 171] on div "[PERSON_NAME]" at bounding box center [264, 168] width 30 height 7
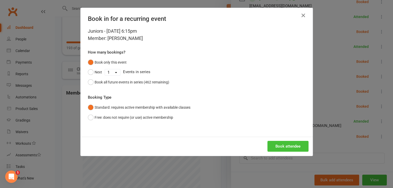
click at [289, 148] on button "Book attendee" at bounding box center [287, 146] width 41 height 11
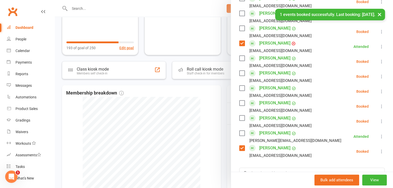
click at [241, 87] on label at bounding box center [241, 88] width 5 height 5
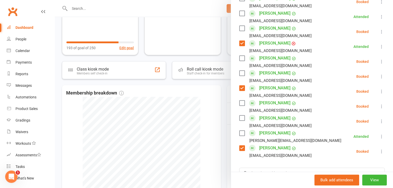
click at [241, 58] on label at bounding box center [241, 58] width 5 height 5
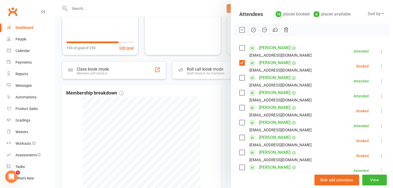
scroll to position [52, 0]
click at [241, 123] on label at bounding box center [241, 123] width 5 height 5
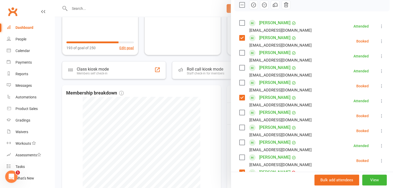
scroll to position [77, 0]
click at [240, 129] on label at bounding box center [241, 127] width 5 height 5
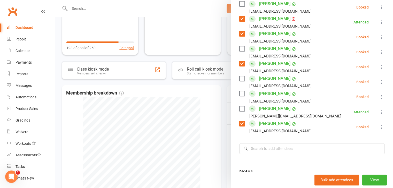
scroll to position [232, 0]
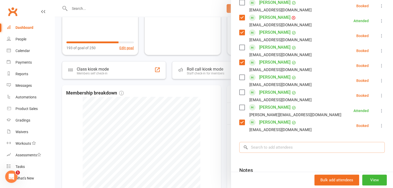
click at [282, 147] on input "search" at bounding box center [311, 147] width 145 height 11
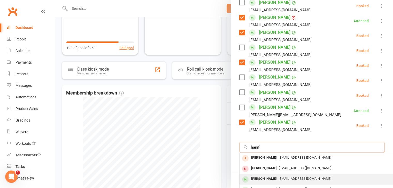
type input "hanif"
click at [286, 178] on span "[EMAIL_ADDRESS][DOMAIN_NAME]" at bounding box center [305, 179] width 52 height 4
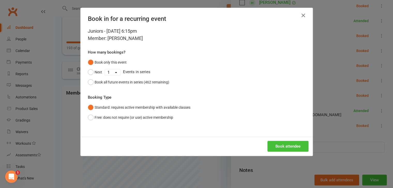
click at [285, 149] on button "Book attendee" at bounding box center [287, 146] width 41 height 11
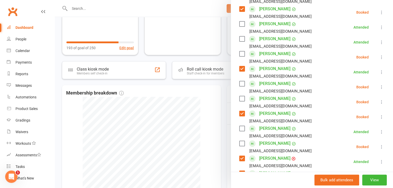
scroll to position [118, 0]
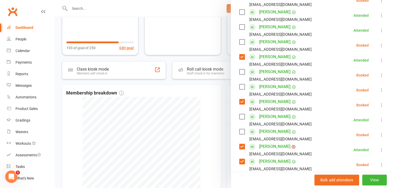
click at [241, 85] on label at bounding box center [241, 86] width 5 height 5
click at [241, 43] on label at bounding box center [241, 42] width 5 height 5
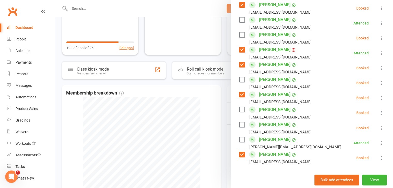
scroll to position [221, 0]
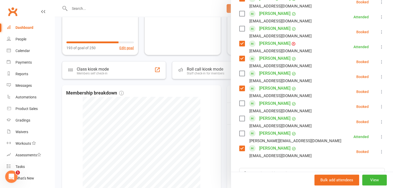
click at [241, 103] on label at bounding box center [241, 103] width 5 height 5
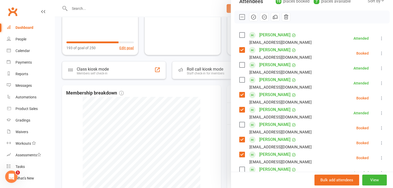
scroll to position [0, 0]
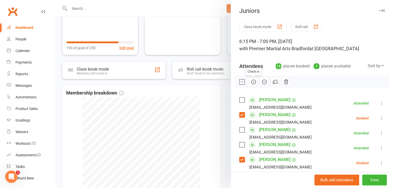
click at [254, 83] on icon "button" at bounding box center [253, 82] width 6 height 6
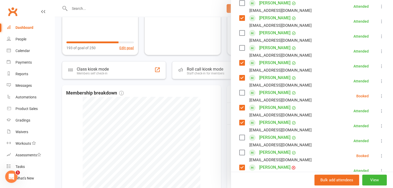
scroll to position [103, 0]
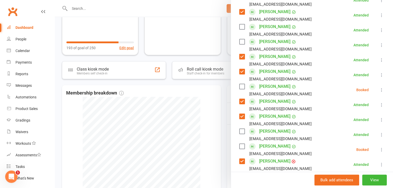
click at [240, 88] on label at bounding box center [241, 86] width 5 height 5
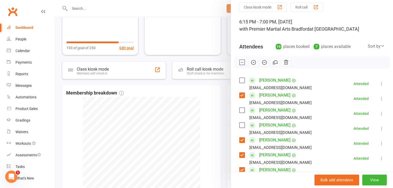
scroll to position [0, 0]
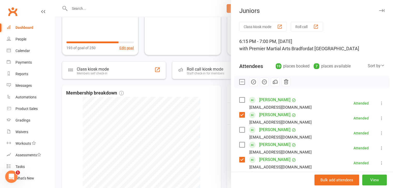
click at [250, 83] on icon "button" at bounding box center [253, 82] width 6 height 6
click at [197, 115] on div at bounding box center [224, 94] width 338 height 188
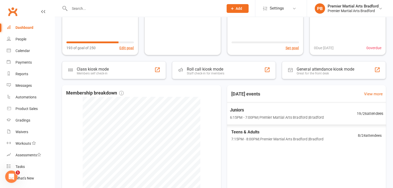
click at [254, 115] on span "6:15PM - 7:00PM | Premier Martial Arts Bradford | [GEOGRAPHIC_DATA]" at bounding box center [277, 118] width 94 height 6
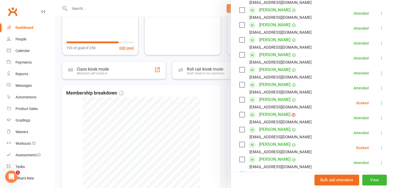
scroll to position [155, 0]
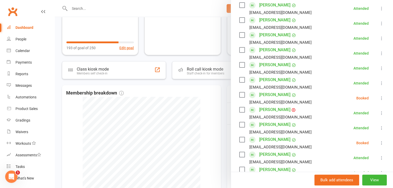
click at [379, 100] on icon at bounding box center [381, 98] width 5 height 5
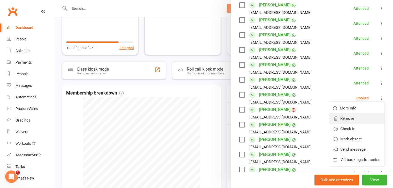
click at [348, 121] on link "Remove" at bounding box center [357, 119] width 56 height 10
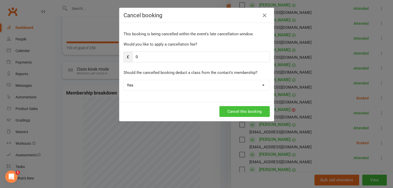
click at [258, 109] on button "Cancel this booking" at bounding box center [244, 111] width 50 height 11
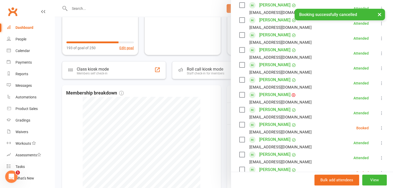
scroll to position [181, 0]
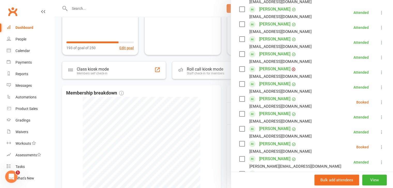
click at [240, 99] on label at bounding box center [241, 99] width 5 height 5
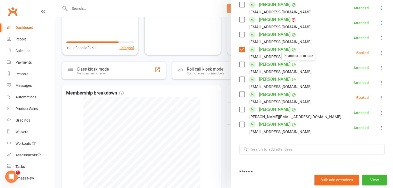
scroll to position [232, 0]
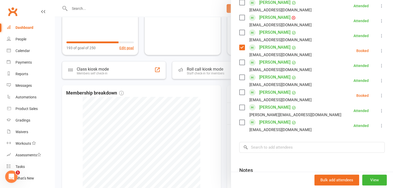
click at [379, 96] on icon at bounding box center [381, 95] width 5 height 5
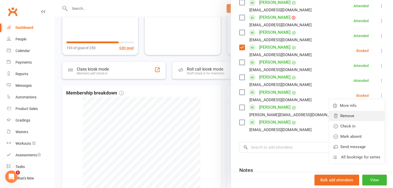
click at [346, 114] on link "Remove" at bounding box center [357, 116] width 56 height 10
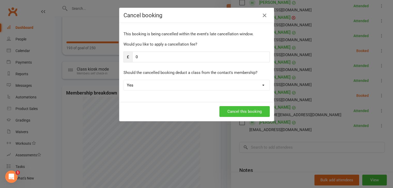
click at [254, 110] on button "Cancel this booking" at bounding box center [244, 111] width 50 height 11
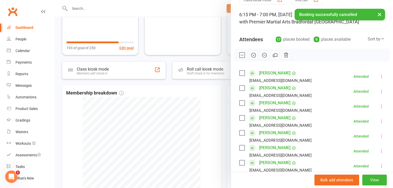
scroll to position [26, 0]
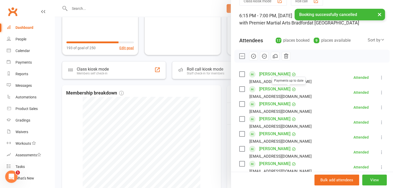
drag, startPoint x: 252, startPoint y: 56, endPoint x: 224, endPoint y: 28, distance: 39.3
click at [252, 56] on icon "button" at bounding box center [253, 56] width 6 height 6
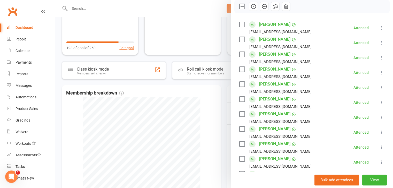
scroll to position [0, 0]
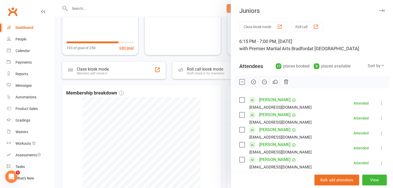
click at [319, 112] on li "[PERSON_NAME] [EMAIL_ADDRESS][DOMAIN_NAME] Attended More info Remove Mark absen…" at bounding box center [311, 118] width 145 height 15
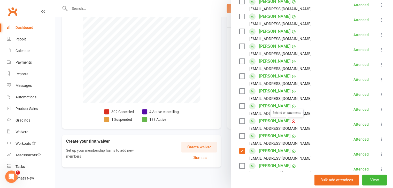
scroll to position [103, 0]
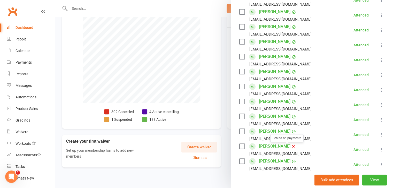
click at [209, 100] on div at bounding box center [224, 94] width 338 height 188
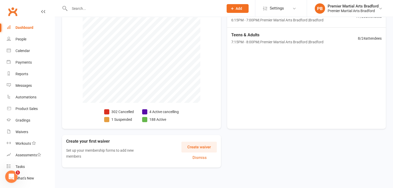
scroll to position [72, 0]
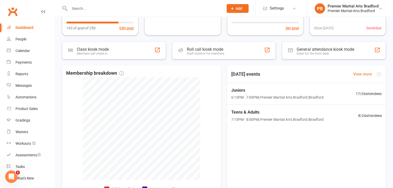
click at [280, 115] on div "Teens & Adults 7:15PM - 8:00PM | Premier Martial Arts [GEOGRAPHIC_DATA] | [GEOG…" at bounding box center [277, 115] width 92 height 13
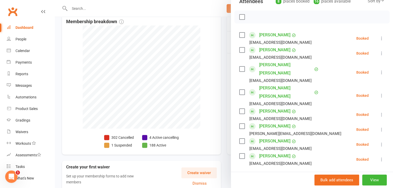
scroll to position [77, 0]
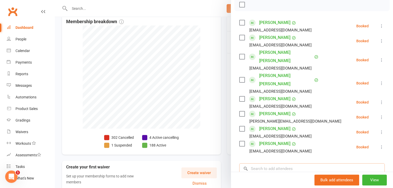
click at [283, 164] on input "search" at bounding box center [311, 169] width 145 height 11
click at [275, 164] on input "search" at bounding box center [311, 169] width 145 height 11
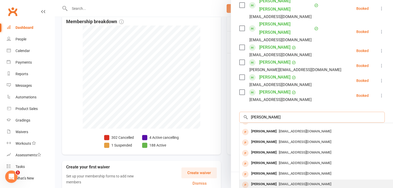
scroll to position [0, 0]
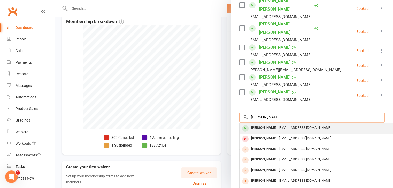
type input "[PERSON_NAME]"
click at [265, 124] on div "[PERSON_NAME]" at bounding box center [264, 127] width 30 height 7
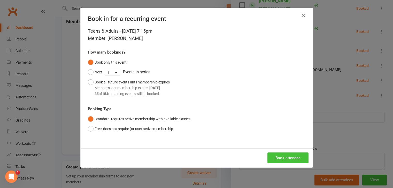
click at [278, 157] on button "Book attendee" at bounding box center [287, 158] width 41 height 11
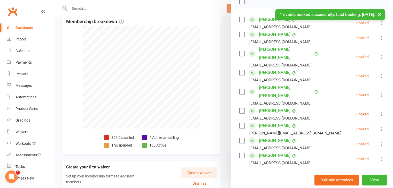
scroll to position [77, 0]
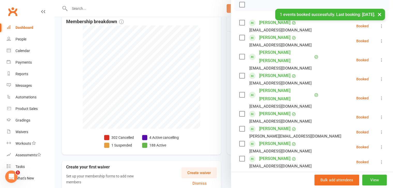
click at [240, 73] on label at bounding box center [241, 75] width 5 height 5
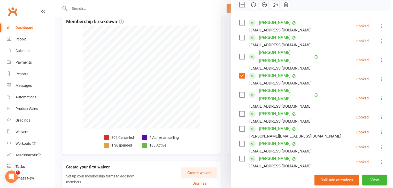
click at [239, 156] on label at bounding box center [241, 158] width 5 height 5
click at [239, 141] on label at bounding box center [241, 143] width 5 height 5
drag, startPoint x: 241, startPoint y: 51, endPoint x: 241, endPoint y: 48, distance: 2.8
click at [241, 54] on label at bounding box center [241, 56] width 5 height 5
click at [240, 38] on label at bounding box center [241, 37] width 5 height 5
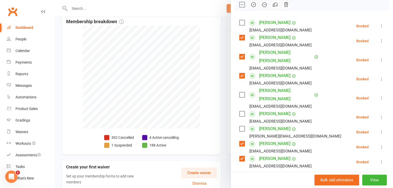
click at [240, 23] on label at bounding box center [241, 22] width 5 height 5
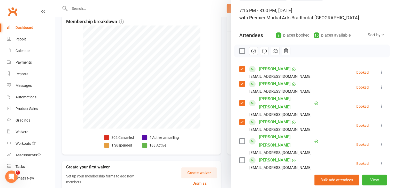
scroll to position [0, 0]
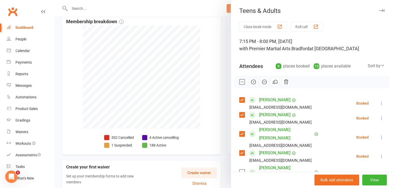
click at [251, 85] on button "button" at bounding box center [253, 82] width 9 height 9
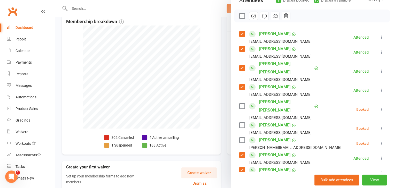
scroll to position [77, 0]
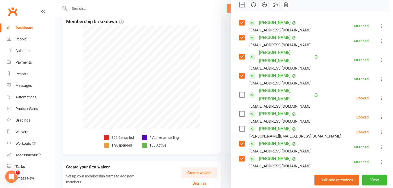
click at [239, 112] on label at bounding box center [241, 114] width 5 height 5
click at [240, 127] on label at bounding box center [241, 129] width 5 height 5
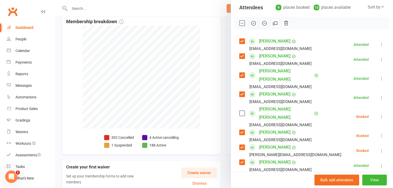
scroll to position [0, 0]
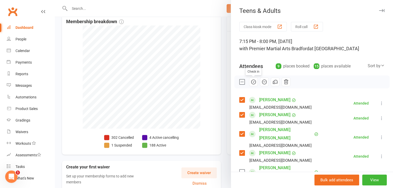
click at [253, 83] on icon "button" at bounding box center [253, 82] width 6 height 6
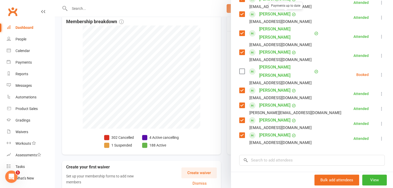
scroll to position [129, 0]
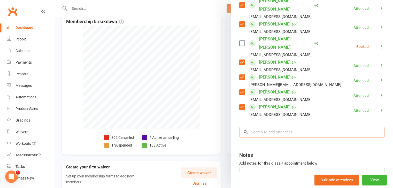
click at [275, 127] on input "search" at bounding box center [311, 132] width 145 height 11
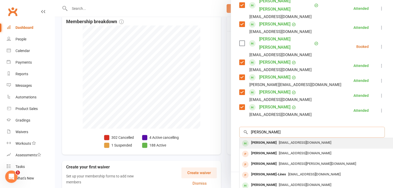
type input "[PERSON_NAME]"
click at [279, 141] on span "[EMAIL_ADDRESS][DOMAIN_NAME]" at bounding box center [305, 143] width 52 height 4
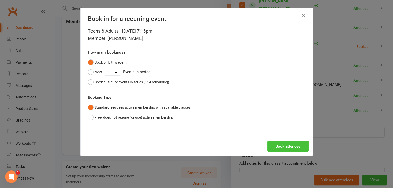
click at [284, 147] on button "Book attendee" at bounding box center [287, 146] width 41 height 11
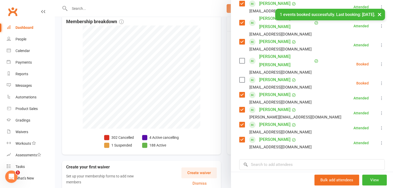
scroll to position [103, 0]
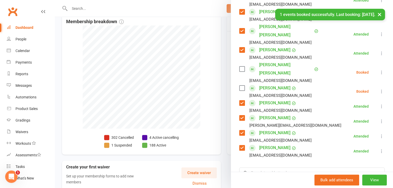
click at [239, 86] on label at bounding box center [241, 88] width 5 height 5
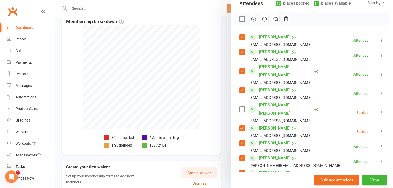
scroll to position [26, 0]
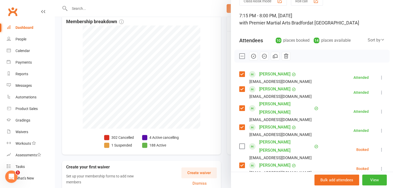
drag, startPoint x: 252, startPoint y: 57, endPoint x: 222, endPoint y: 27, distance: 42.9
click at [252, 57] on icon "button" at bounding box center [253, 56] width 6 height 6
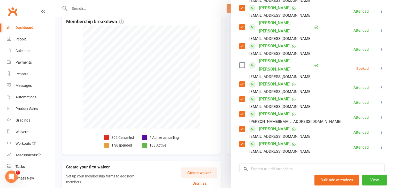
scroll to position [129, 0]
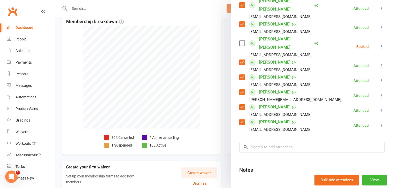
click at [276, 127] on div "[EMAIL_ADDRESS][DOMAIN_NAME]" at bounding box center [280, 130] width 62 height 7
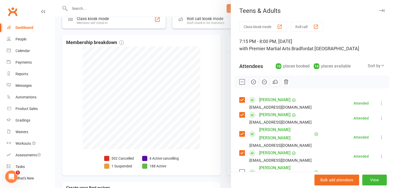
scroll to position [46, 0]
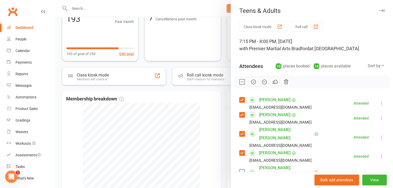
click at [201, 125] on div at bounding box center [224, 94] width 338 height 188
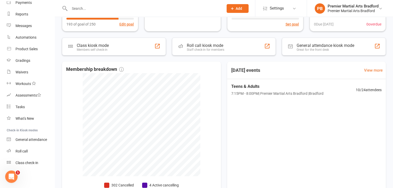
scroll to position [77, 0]
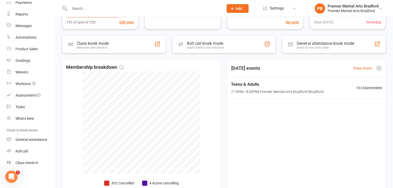
click at [283, 77] on div "Teens & Adults 7:15PM - 8:00PM | Premier Martial Arts [GEOGRAPHIC_DATA] | [GEOG…" at bounding box center [305, 88] width 163 height 22
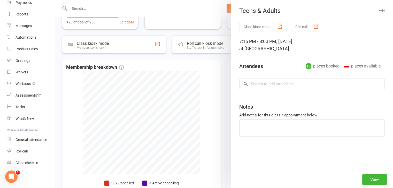
click at [204, 77] on div at bounding box center [224, 94] width 338 height 188
